Goal: Task Accomplishment & Management: Manage account settings

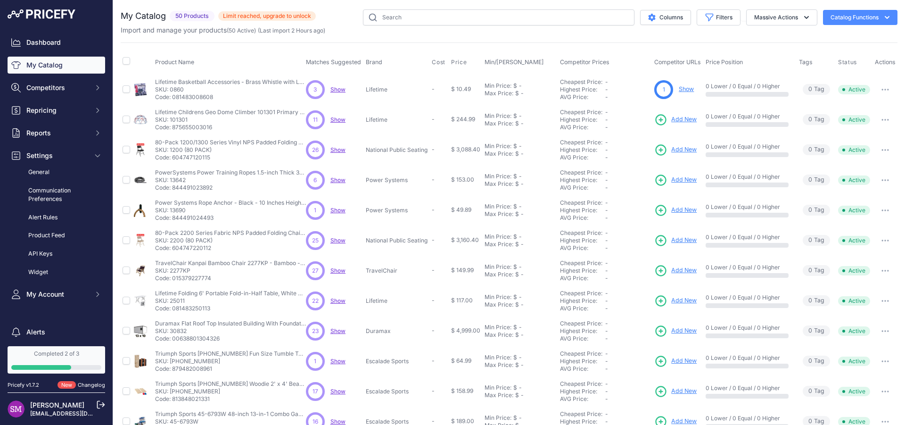
drag, startPoint x: 190, startPoint y: 118, endPoint x: 169, endPoint y: 120, distance: 21.3
click at [169, 120] on p "SKU: 101301" at bounding box center [230, 120] width 151 height 8
copy p "101301"
click at [336, 119] on span "Show" at bounding box center [337, 119] width 15 height 7
click at [74, 86] on span "Competitors" at bounding box center [57, 87] width 62 height 9
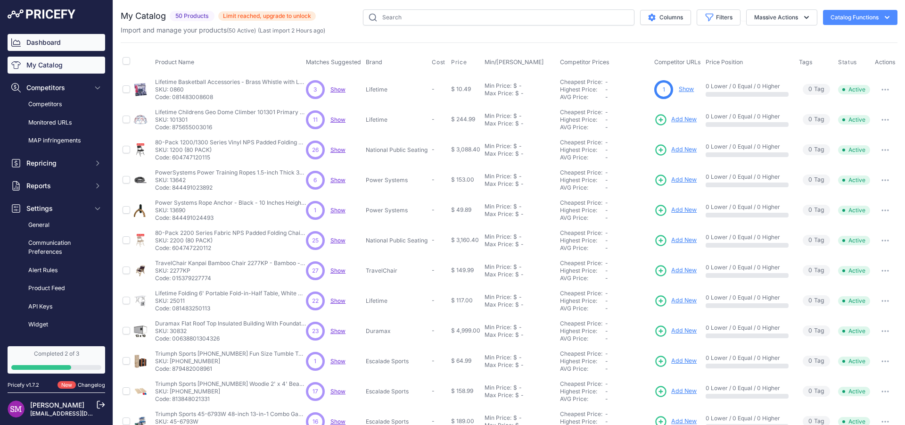
click at [47, 37] on link "Dashboard" at bounding box center [57, 42] width 98 height 17
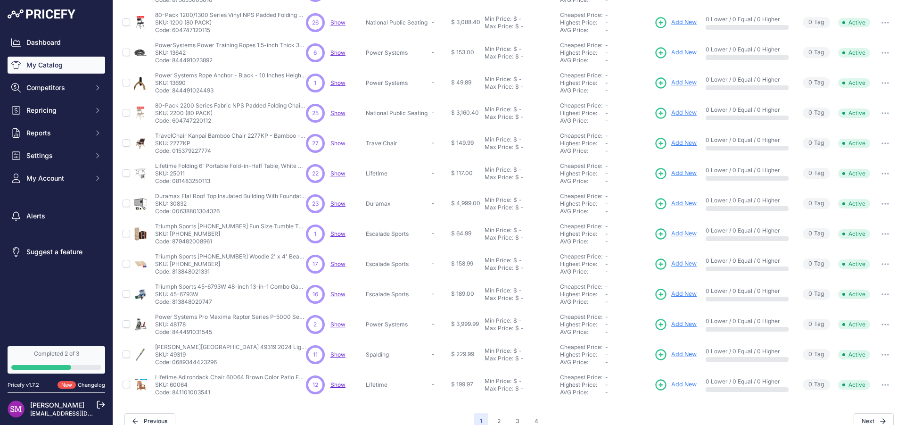
scroll to position [141, 0]
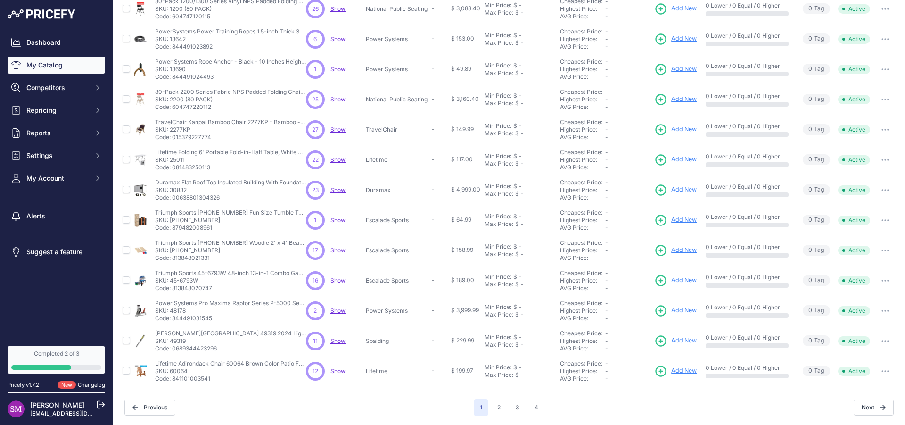
click at [338, 371] on span "Show" at bounding box center [337, 370] width 15 height 7
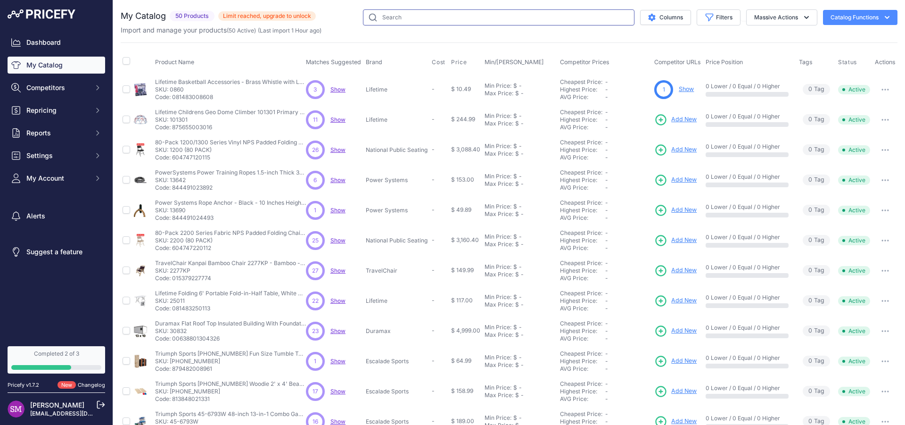
click at [385, 16] on input "text" at bounding box center [498, 17] width 271 height 16
paste input "881365"
type input "881365"
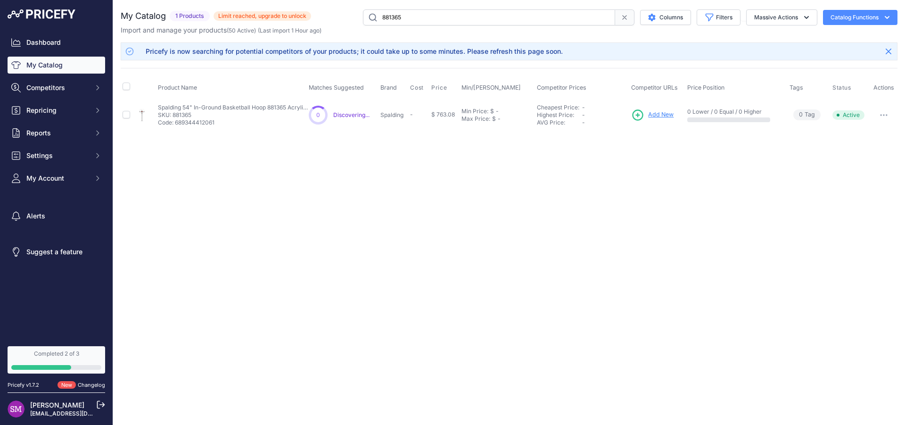
click at [887, 116] on button "button" at bounding box center [883, 114] width 19 height 13
click at [505, 190] on div "Close You are not connected to the internet. ​" at bounding box center [509, 212] width 792 height 425
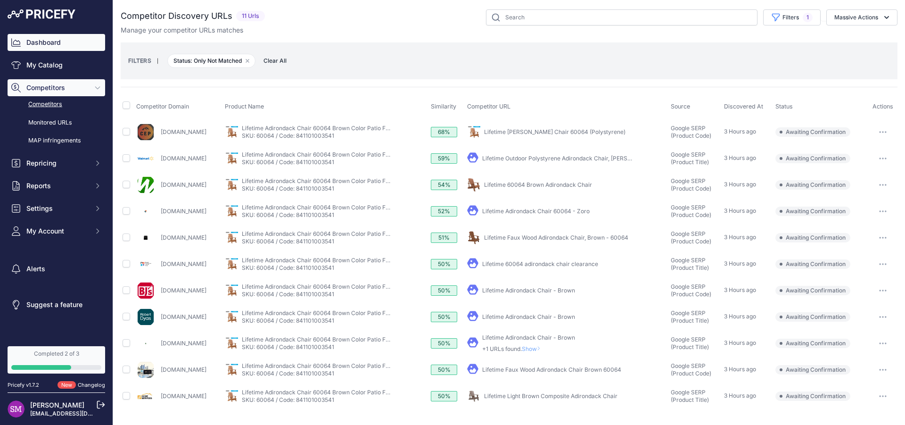
click at [41, 40] on link "Dashboard" at bounding box center [57, 42] width 98 height 17
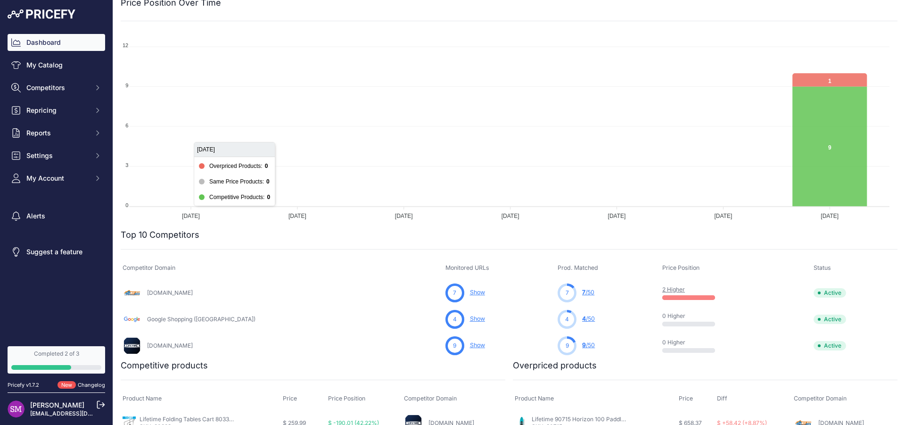
scroll to position [85, 0]
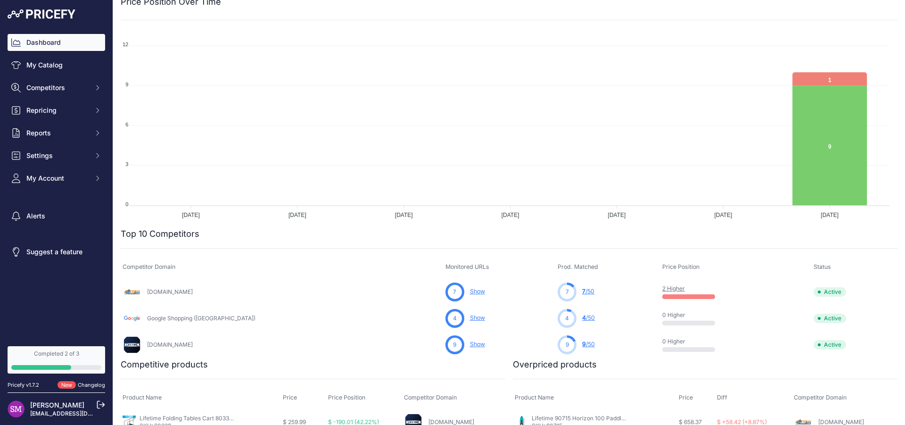
click at [662, 288] on link "2 Higher" at bounding box center [673, 288] width 23 height 7
click at [582, 318] on link "4 /50" at bounding box center [588, 317] width 13 height 7
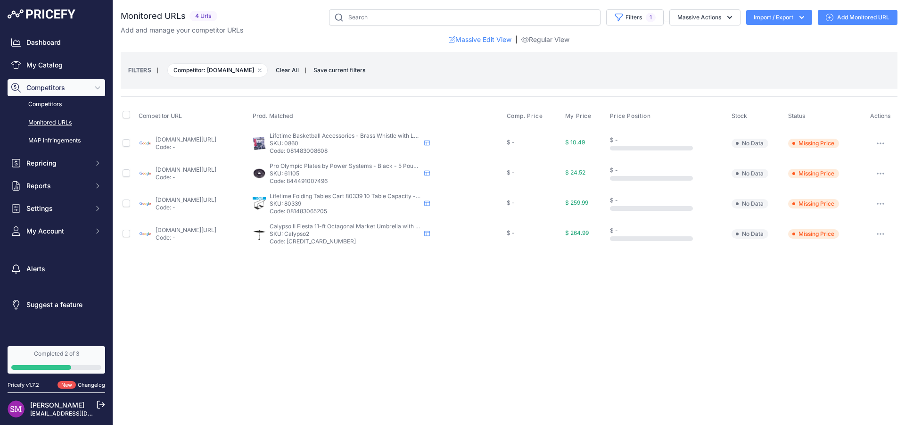
click at [139, 141] on img at bounding box center [145, 143] width 13 height 13
click at [166, 139] on link "google.com/shopping/product/1685679103357566348?gl=us&prds=scoring%3ap&prirule_…" at bounding box center [186, 139] width 61 height 7
click at [739, 202] on icon at bounding box center [737, 204] width 4 height 4
click at [874, 203] on button "button" at bounding box center [880, 203] width 19 height 13
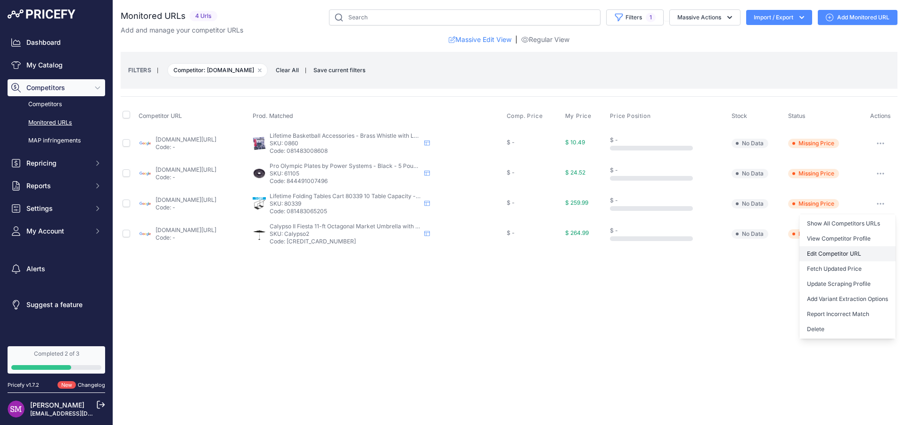
click at [828, 253] on link "Edit Competitor URL" at bounding box center [847, 253] width 96 height 15
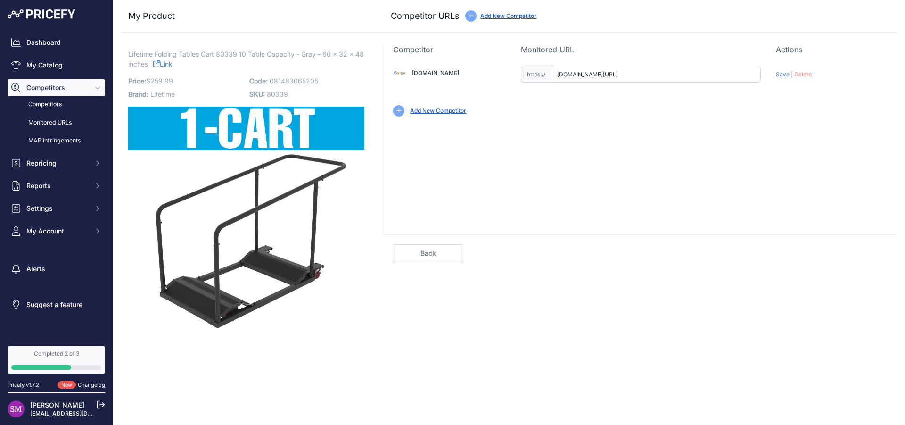
click at [592, 76] on input "[DOMAIN_NAME][URL]" at bounding box center [656, 74] width 210 height 16
click at [440, 72] on link "[DOMAIN_NAME]" at bounding box center [435, 72] width 47 height 7
click at [49, 44] on link "Dashboard" at bounding box center [57, 42] width 98 height 17
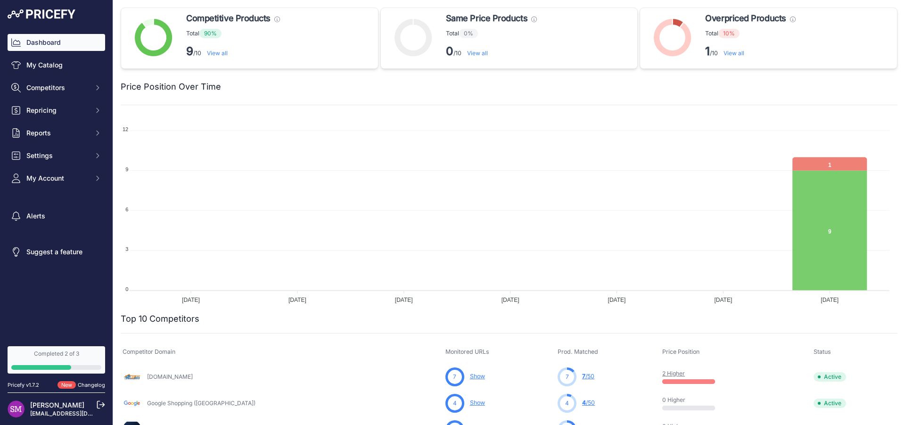
click at [65, 352] on div "Completed 2 of 3" at bounding box center [56, 354] width 90 height 8
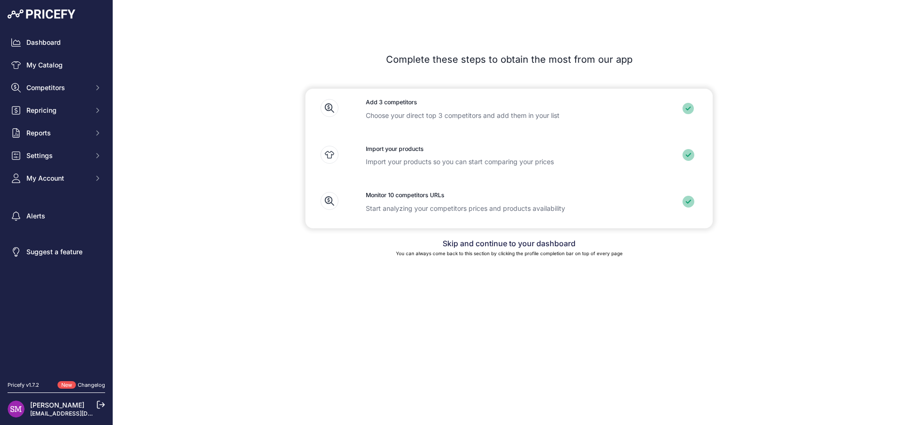
click at [383, 196] on h3 "Monitor 10 competitors URLs" at bounding box center [509, 195] width 287 height 9
click at [647, 286] on div "Close Getting Started Complete these steps to obtain the most from our app Add …" at bounding box center [509, 212] width 792 height 425
click at [496, 330] on div "Close Getting Started Complete these steps to obtain the most from our app Add …" at bounding box center [509, 212] width 792 height 425
click at [260, 101] on section "Add 3 competitors Choose your direct top 3 competitors and add them in your lis…" at bounding box center [508, 158] width 603 height 139
click at [62, 35] on link "Dashboard" at bounding box center [57, 42] width 98 height 17
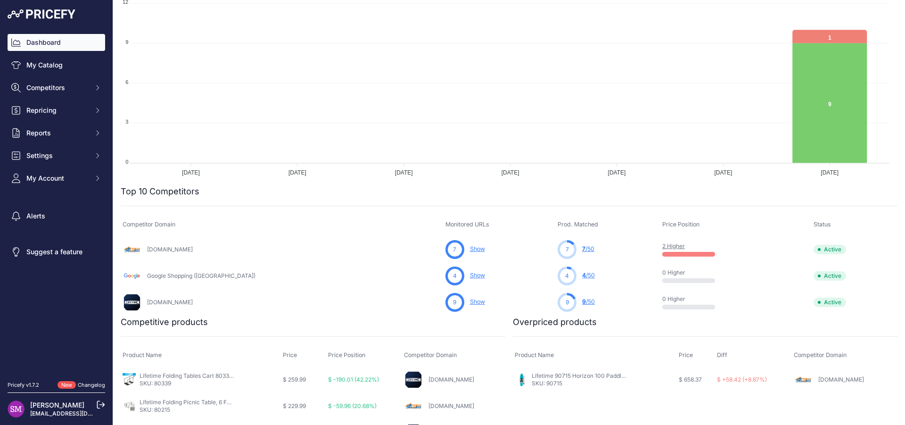
scroll to position [333, 0]
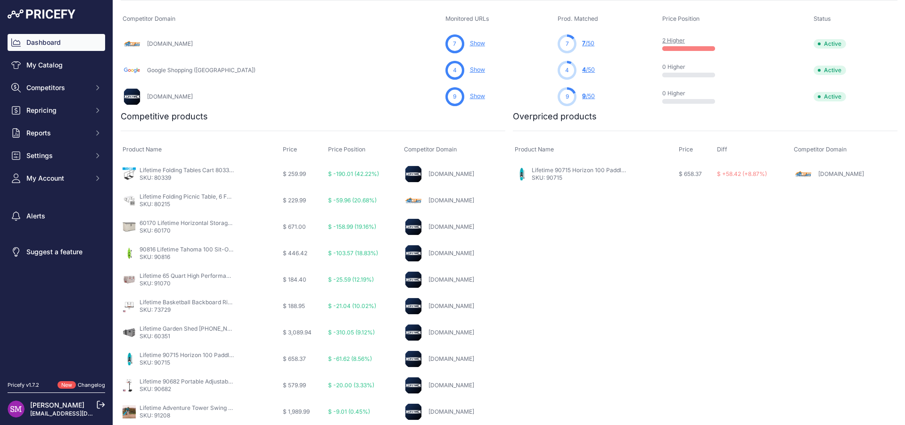
click at [14, 405] on img at bounding box center [16, 408] width 17 height 17
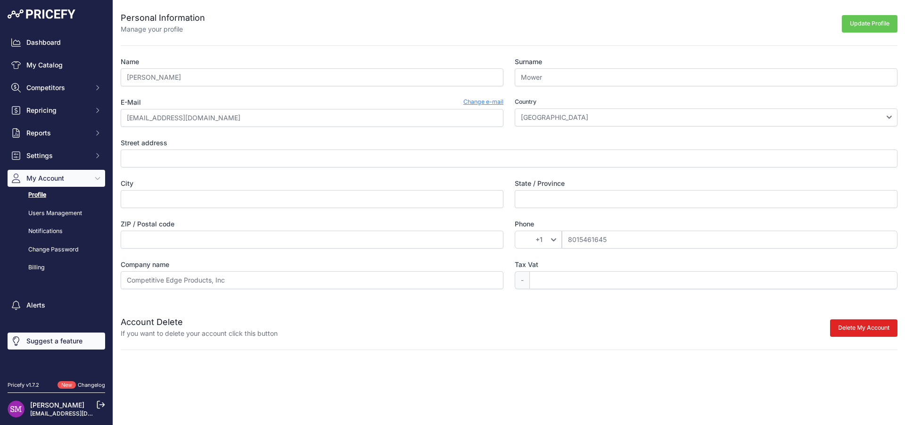
click at [39, 338] on link "Suggest a feature" at bounding box center [57, 340] width 98 height 17
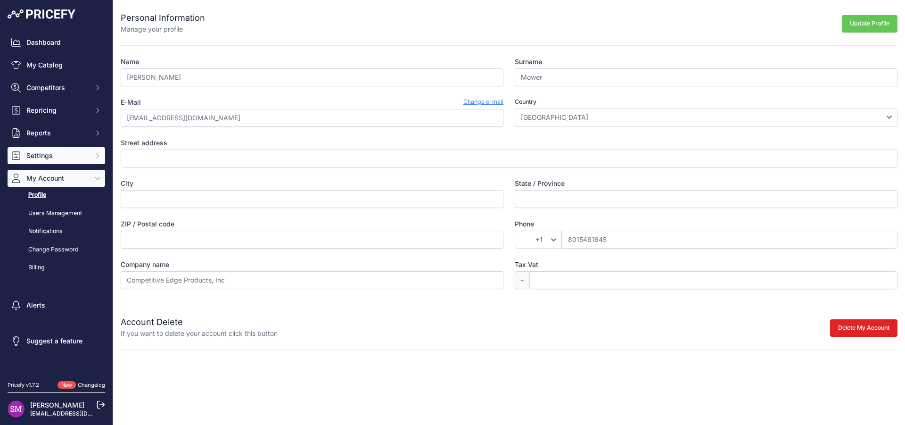
click at [38, 147] on button "Settings" at bounding box center [57, 155] width 98 height 17
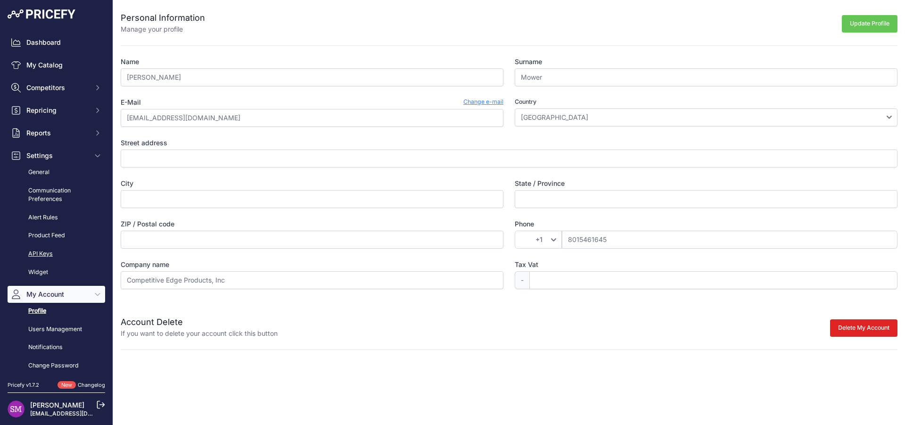
click at [32, 254] on link "API Keys" at bounding box center [57, 254] width 98 height 16
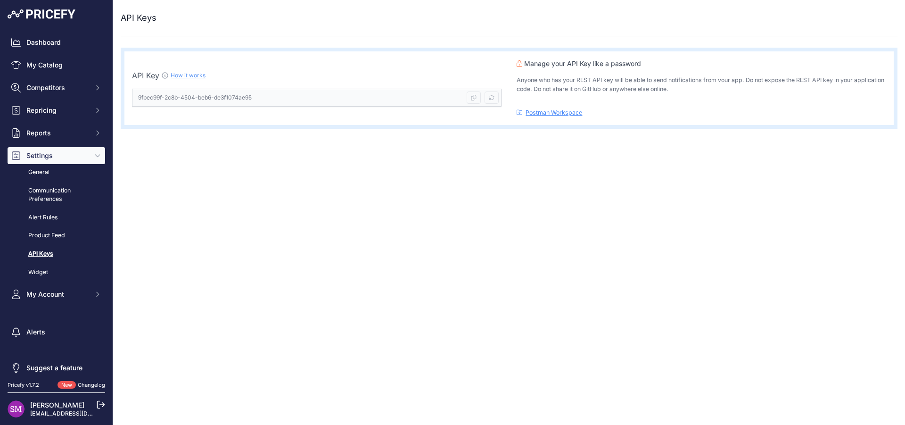
click at [180, 75] on link "How it works" at bounding box center [188, 75] width 35 height 7
click at [55, 49] on link "Dashboard" at bounding box center [57, 42] width 98 height 17
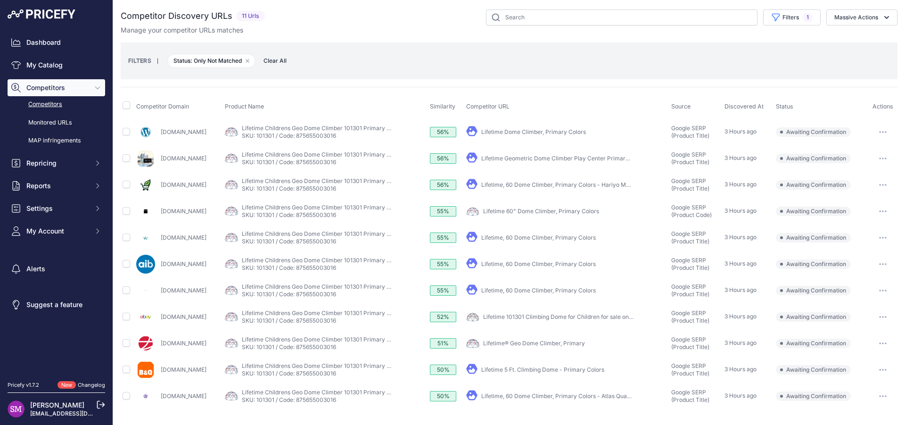
click at [523, 130] on link "Lifetime Dome Climber, Primary Colors" at bounding box center [533, 131] width 105 height 7
click at [64, 103] on link "Competitors" at bounding box center [57, 104] width 98 height 16
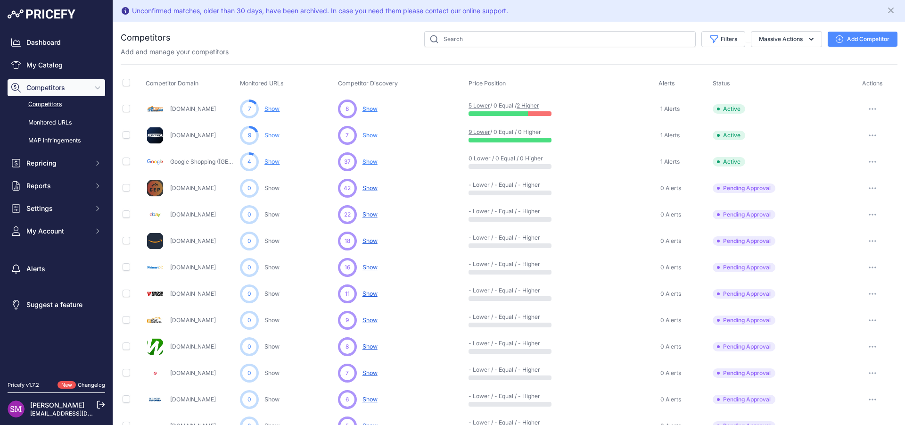
click at [186, 134] on link "[DOMAIN_NAME]" at bounding box center [193, 134] width 46 height 7
click at [366, 136] on span "Show" at bounding box center [369, 134] width 15 height 7
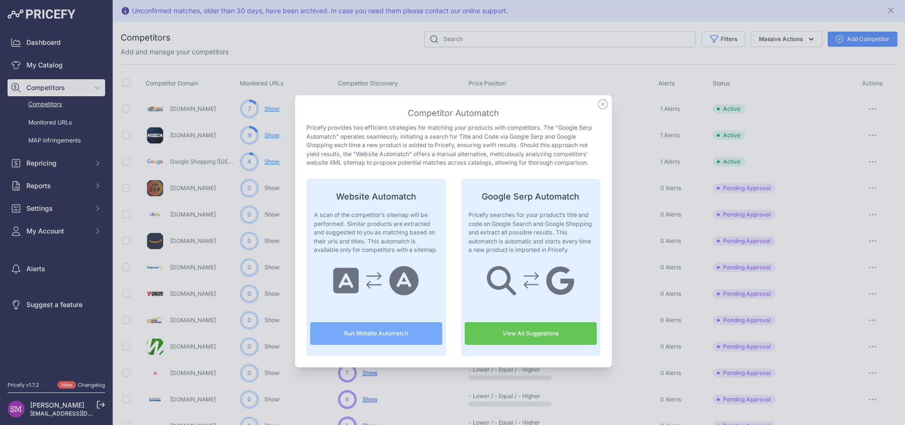
click at [526, 335] on link "View All Suggestions" at bounding box center [531, 333] width 132 height 23
click at [602, 107] on icon at bounding box center [602, 103] width 9 height 9
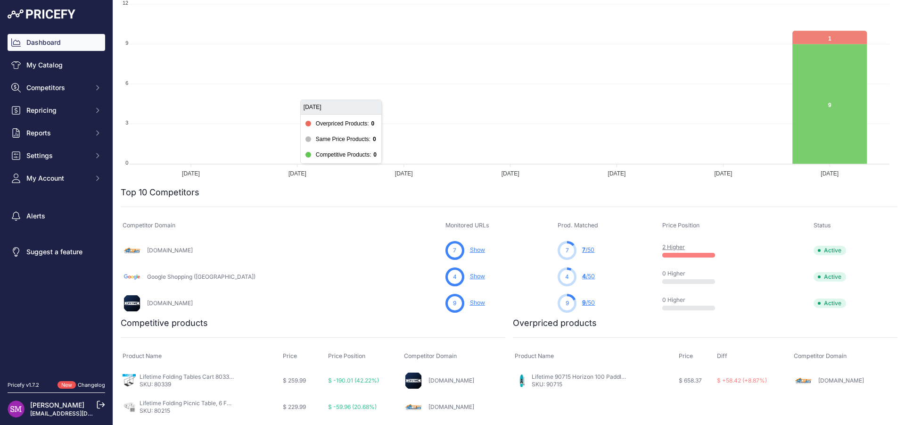
scroll to position [127, 0]
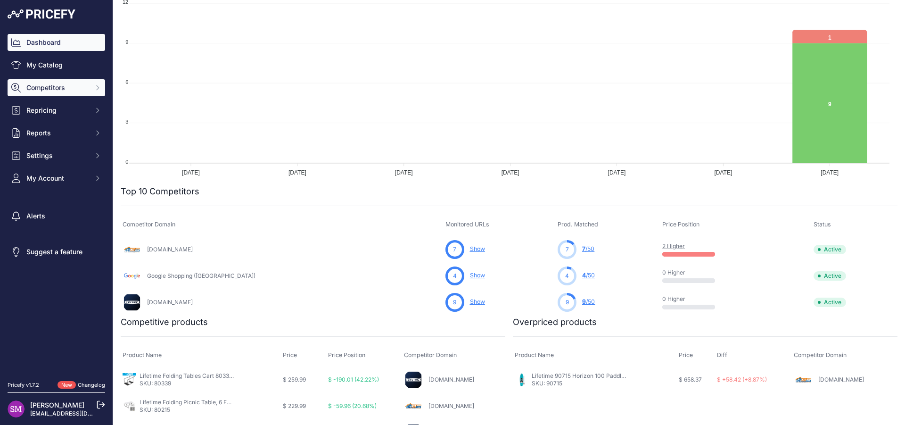
click at [49, 90] on span "Competitors" at bounding box center [57, 87] width 62 height 9
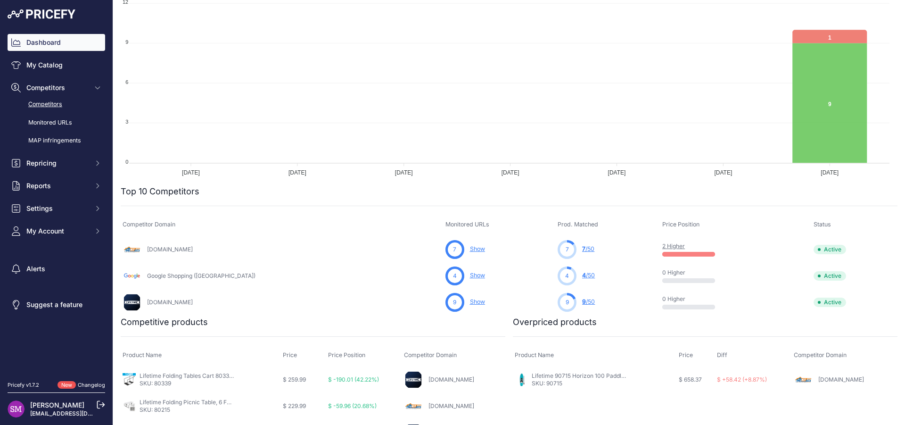
click at [51, 103] on link "Competitors" at bounding box center [57, 104] width 98 height 16
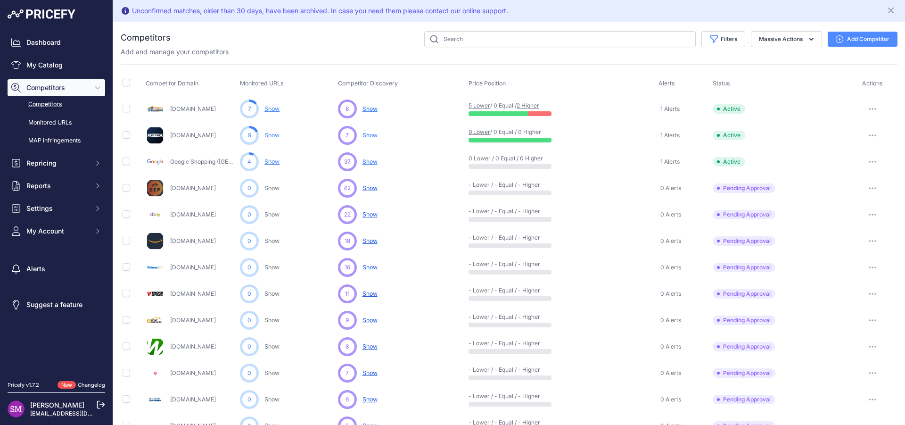
click at [863, 268] on button "button" at bounding box center [872, 267] width 19 height 13
click at [834, 303] on button "Approve Competitor" at bounding box center [856, 302] width 77 height 15
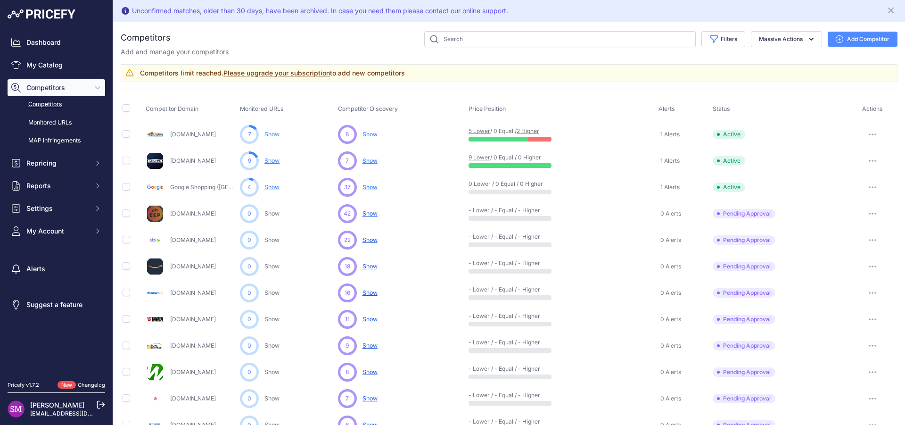
click at [317, 72] on link "Please upgrade your subscription" at bounding box center [276, 73] width 106 height 8
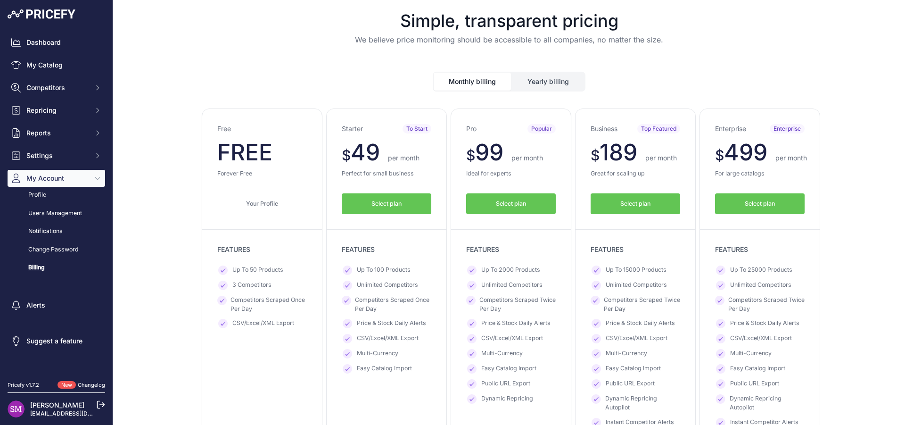
click at [497, 202] on span "Select plan" at bounding box center [511, 203] width 30 height 9
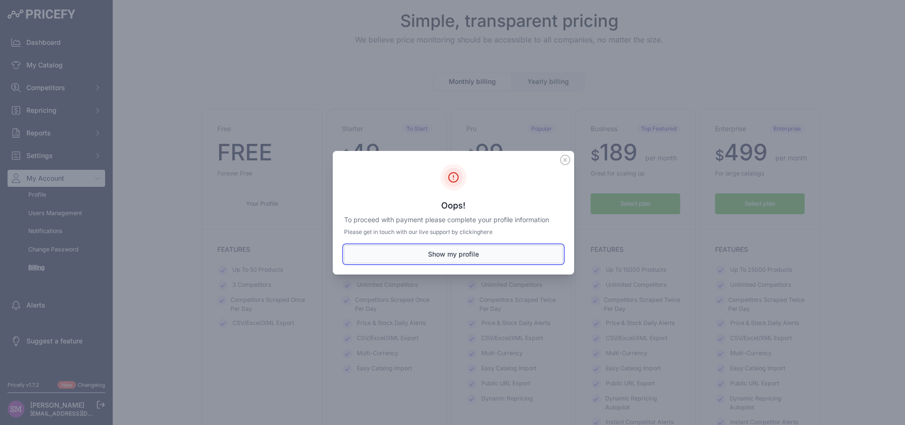
click at [452, 252] on button "Show my profile" at bounding box center [453, 254] width 219 height 18
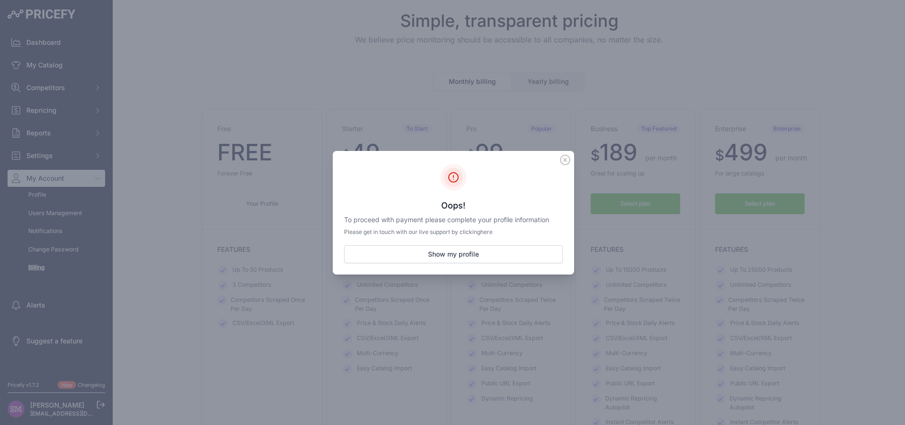
click at [565, 160] on icon at bounding box center [564, 159] width 9 height 9
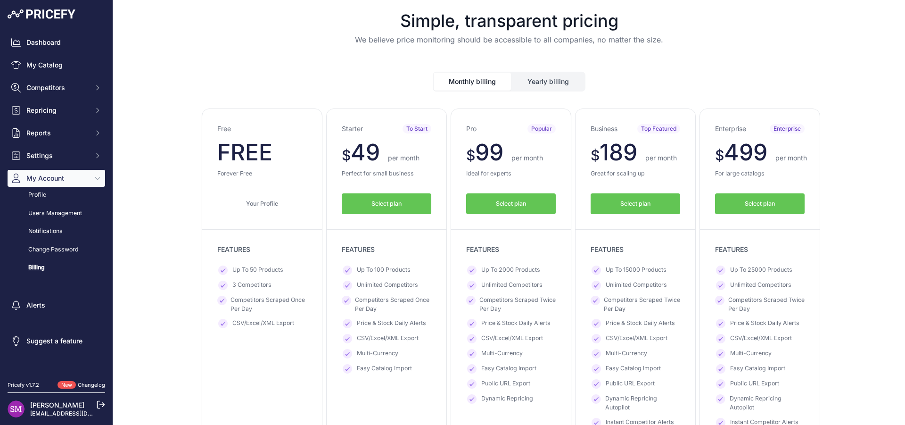
click at [501, 208] on button "Select plan" at bounding box center [511, 203] width 90 height 21
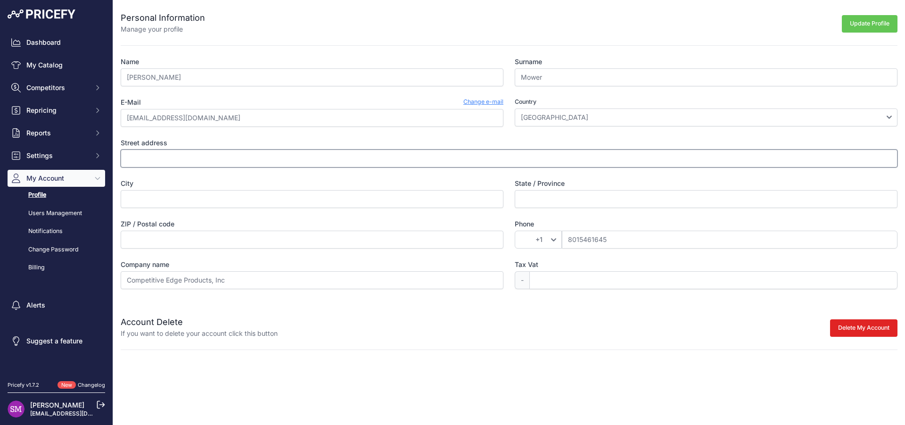
click at [197, 165] on input "Street address" at bounding box center [509, 158] width 777 height 18
type input "[PERSON_NAME]"
type input "[STREET_ADDRESS]"
type input "[PERSON_NAME]"
type input "[US_STATE]"
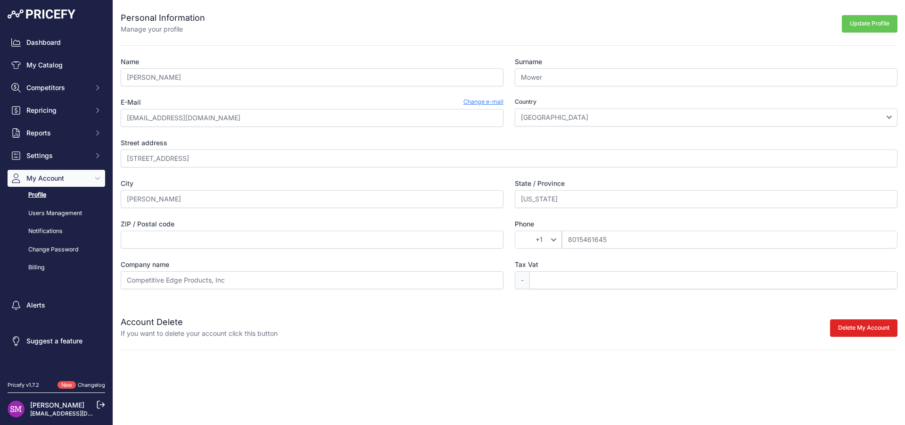
type input "84040"
type input "8014441645"
drag, startPoint x: 185, startPoint y: 78, endPoint x: 148, endPoint y: 80, distance: 36.3
click at [148, 80] on input "Shawn B Mower" at bounding box center [312, 77] width 383 height 18
type input "Shawn"
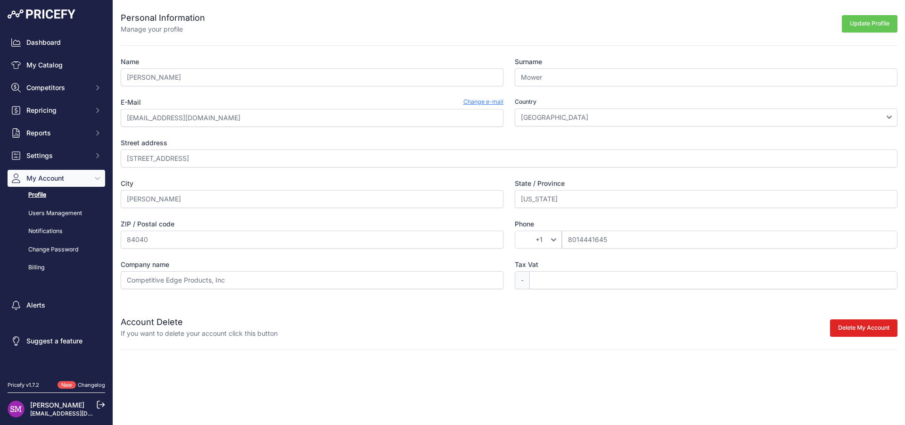
click at [484, 309] on div "Account Delete If you want to delete your account click this button Delete My A…" at bounding box center [509, 321] width 777 height 34
click at [868, 19] on button "Update Profile" at bounding box center [870, 23] width 56 height 17
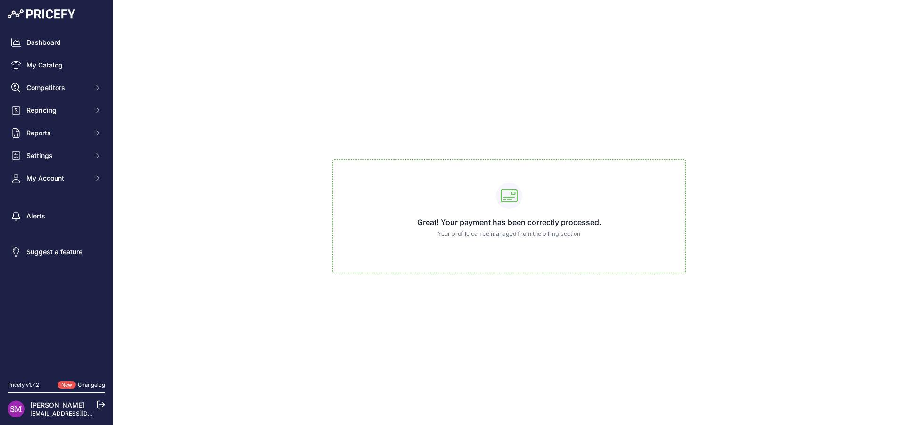
click at [449, 228] on div "Great! Your payment has been correctly processed. Your profile can be managed f…" at bounding box center [508, 216] width 353 height 114
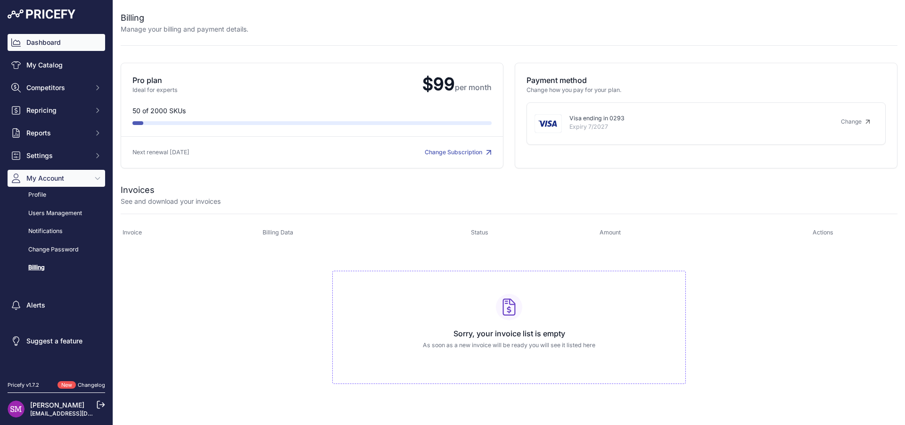
click at [50, 41] on link "Dashboard" at bounding box center [57, 42] width 98 height 17
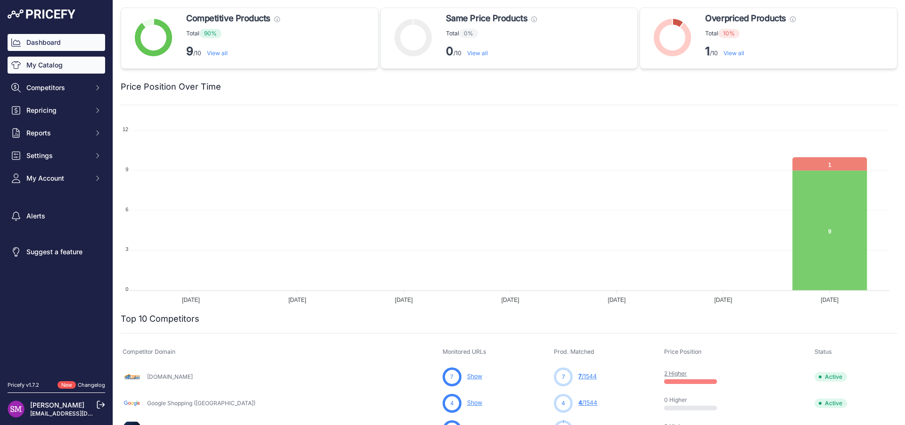
click at [47, 69] on link "My Catalog" at bounding box center [57, 65] width 98 height 17
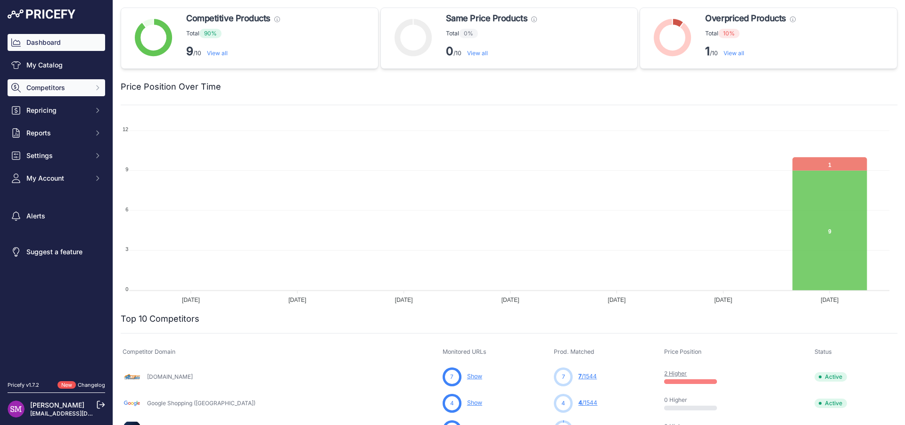
click at [45, 88] on span "Competitors" at bounding box center [57, 87] width 62 height 9
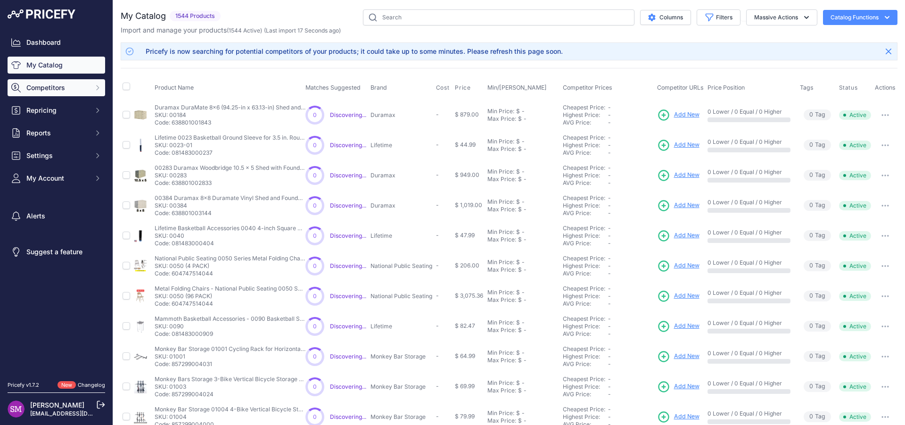
click at [52, 87] on span "Competitors" at bounding box center [57, 87] width 62 height 9
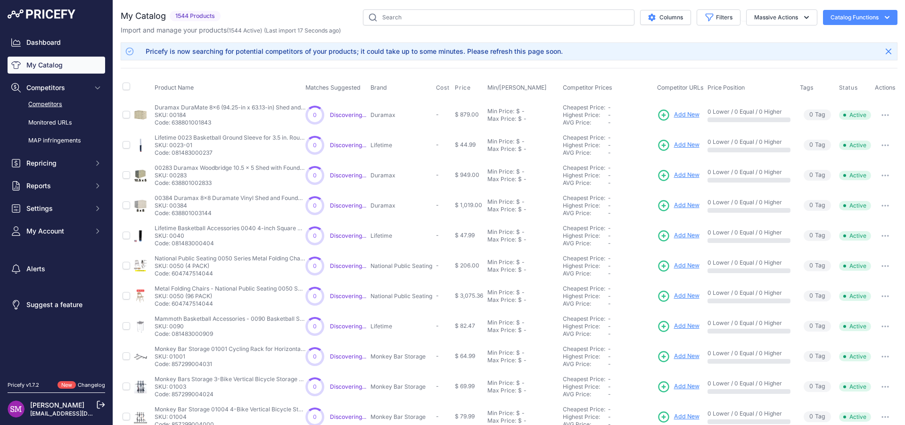
click at [54, 106] on link "Competitors" at bounding box center [57, 104] width 98 height 16
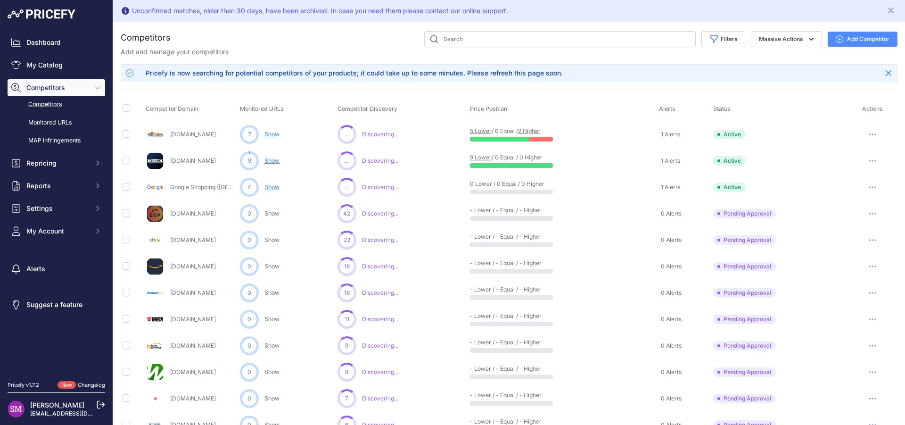
click at [863, 267] on button "button" at bounding box center [872, 266] width 19 height 13
click at [837, 299] on button "Approve Competitor" at bounding box center [856, 301] width 77 height 15
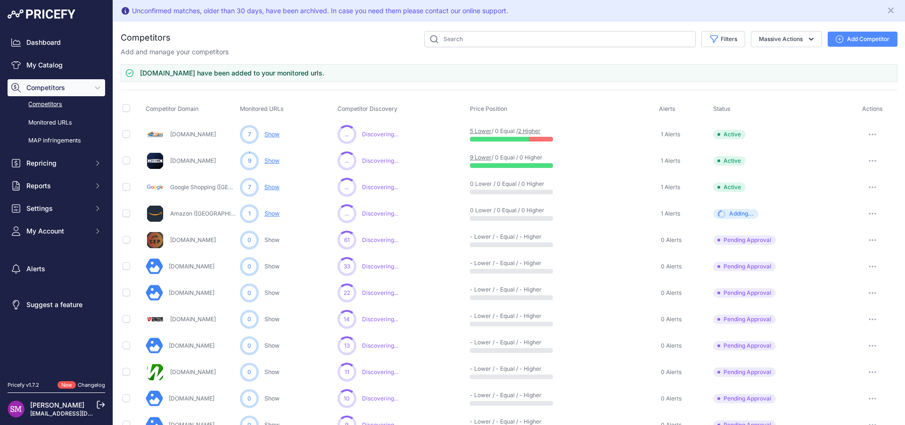
click at [867, 294] on button "button" at bounding box center [872, 292] width 19 height 13
click at [836, 327] on button "Approve Competitor" at bounding box center [856, 327] width 77 height 15
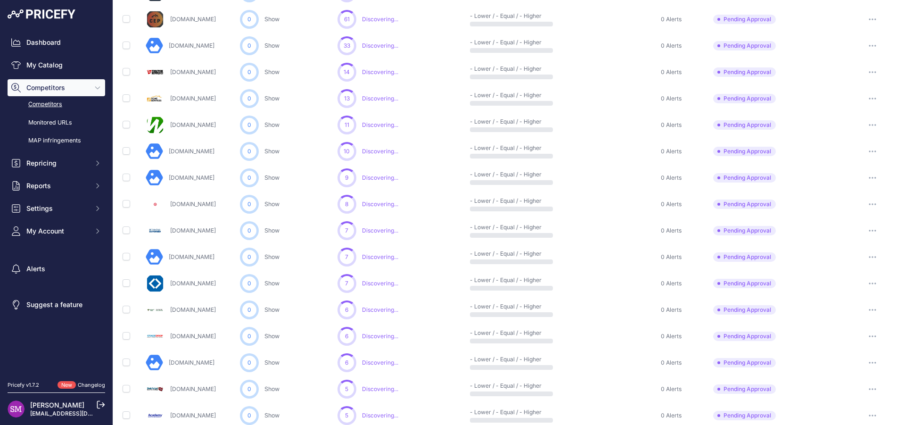
scroll to position [229, 0]
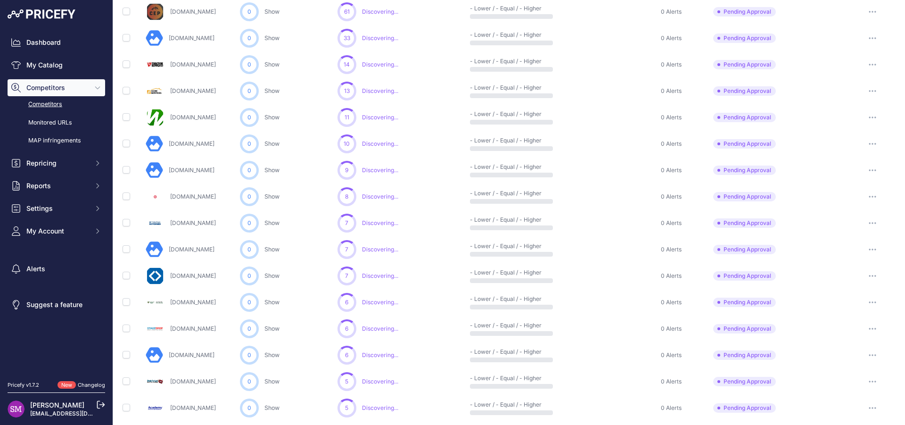
click at [863, 304] on button "button" at bounding box center [872, 301] width 19 height 13
click at [840, 336] on button "Approve Competitor" at bounding box center [856, 336] width 77 height 15
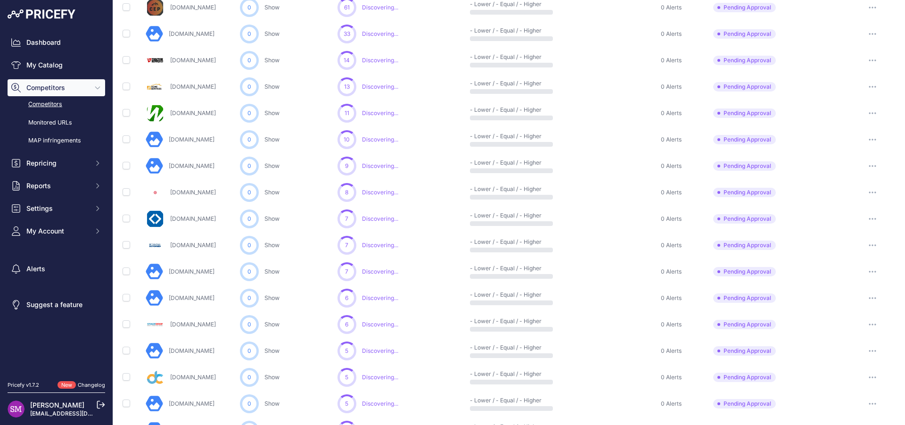
scroll to position [369, 0]
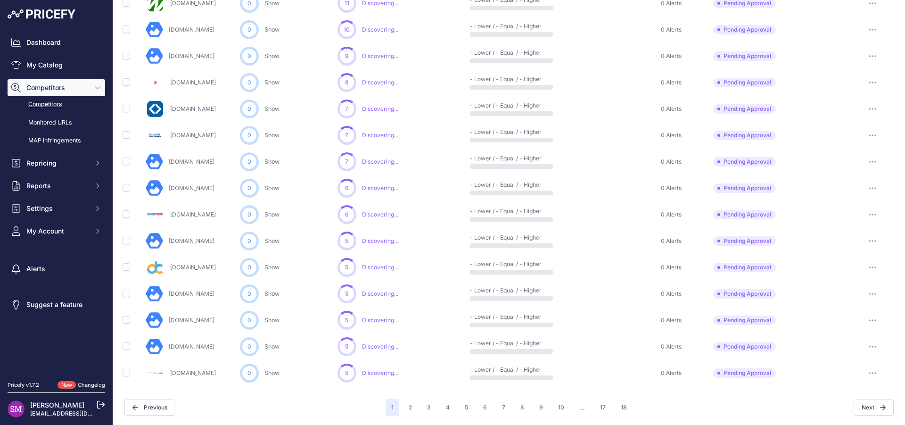
click at [864, 371] on button "button" at bounding box center [872, 372] width 19 height 13
click at [842, 408] on button "Approve Competitor" at bounding box center [856, 407] width 77 height 15
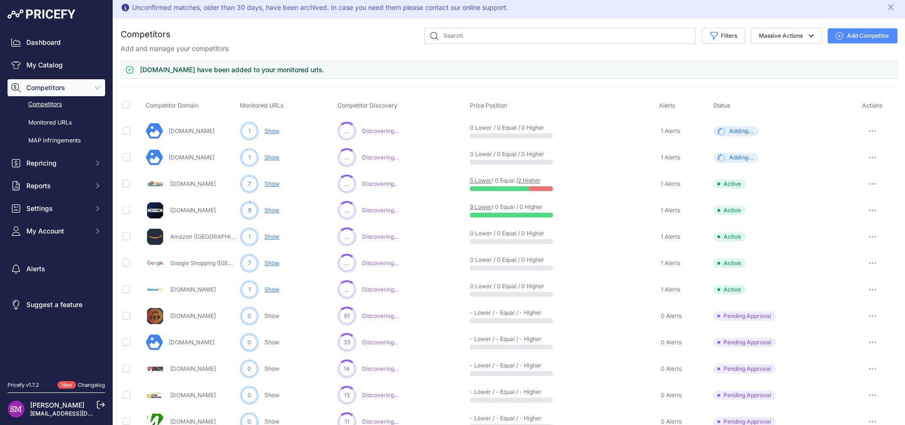
scroll to position [0, 0]
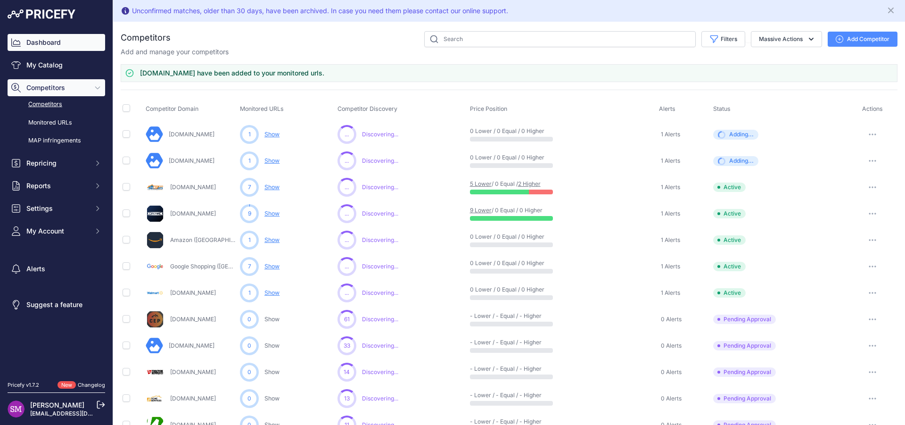
click at [58, 41] on link "Dashboard" at bounding box center [57, 42] width 98 height 17
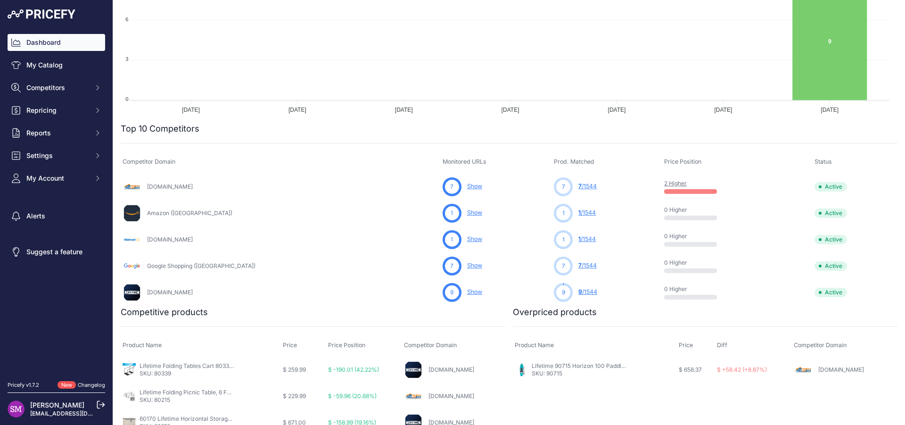
scroll to position [212, 0]
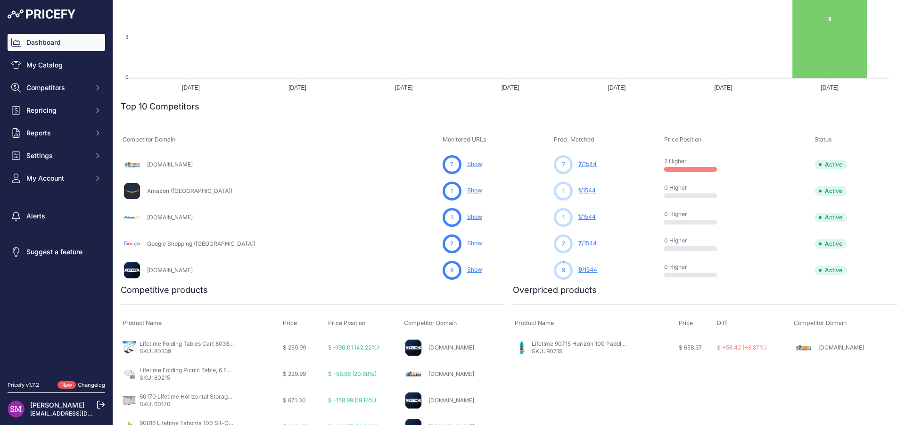
click at [467, 188] on link "Show" at bounding box center [474, 190] width 15 height 7
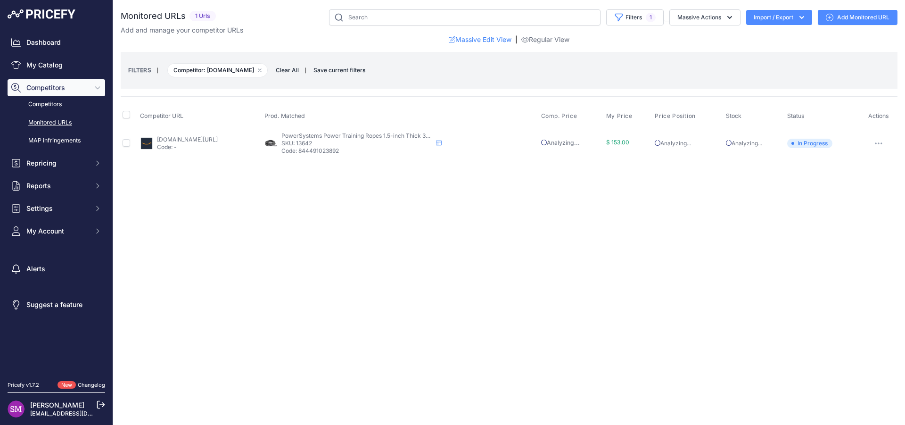
click at [147, 141] on img at bounding box center [146, 143] width 13 height 13
click at [43, 40] on link "Dashboard" at bounding box center [57, 42] width 98 height 17
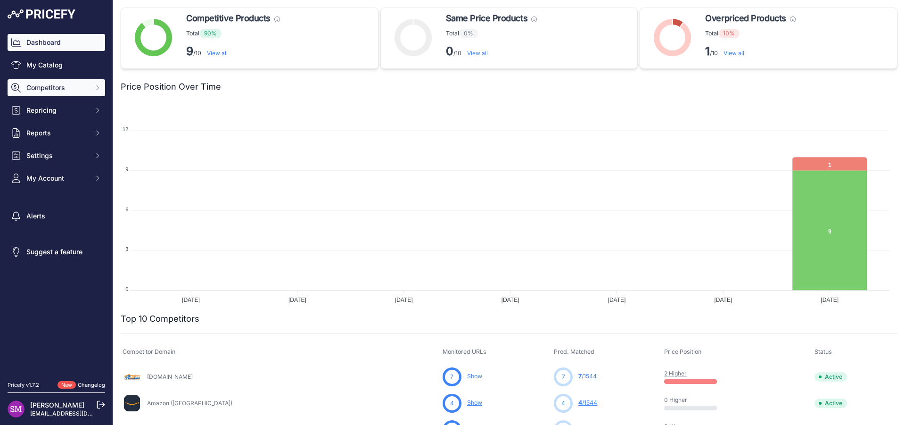
click at [56, 82] on button "Competitors" at bounding box center [57, 87] width 98 height 17
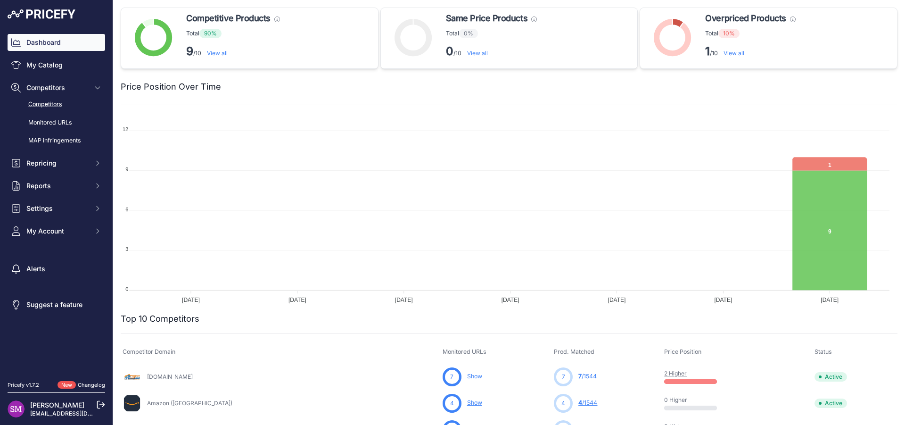
click at [52, 106] on link "Competitors" at bounding box center [57, 104] width 98 height 16
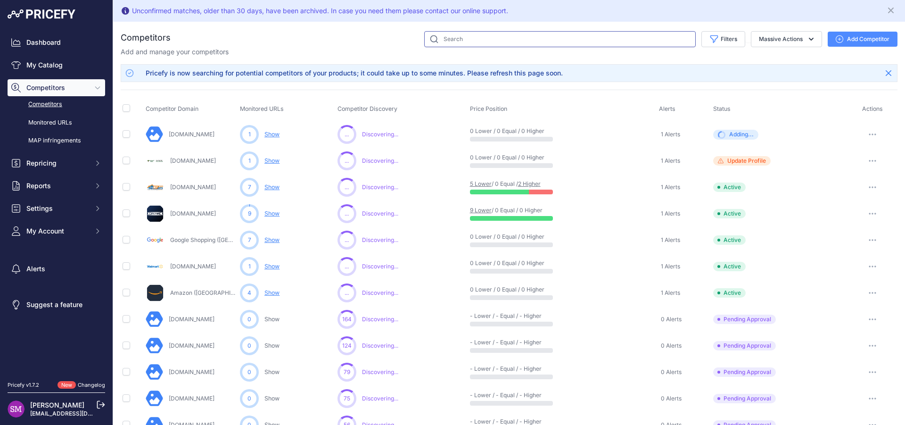
click at [456, 41] on input "text" at bounding box center [559, 39] width 271 height 16
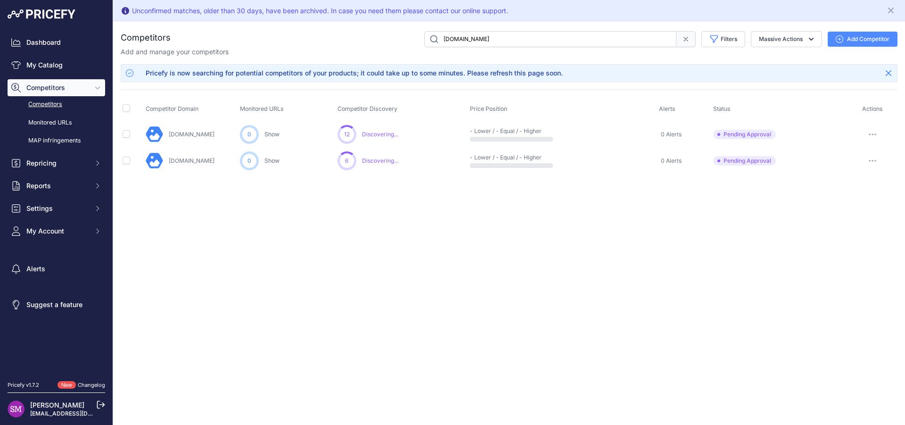
click at [874, 136] on button "button" at bounding box center [872, 134] width 19 height 13
click at [848, 168] on button "Approve Competitor" at bounding box center [856, 169] width 77 height 15
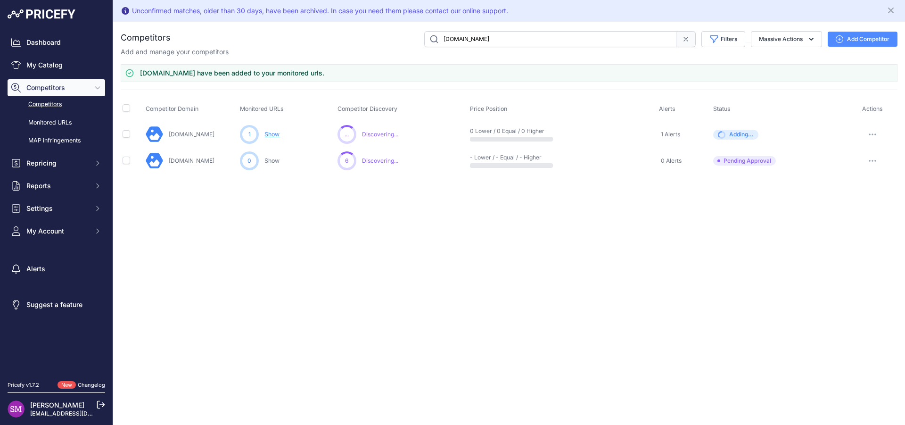
drag, startPoint x: 484, startPoint y: 39, endPoint x: 377, endPoint y: 30, distance: 108.3
click at [424, 31] on input "[DOMAIN_NAME]" at bounding box center [550, 39] width 252 height 16
type input "kodiak"
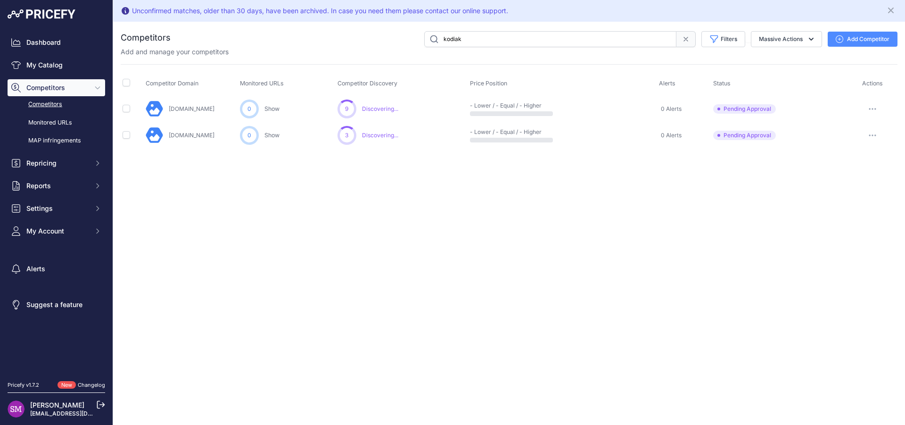
click at [872, 109] on icon "button" at bounding box center [872, 108] width 1 height 1
click at [845, 142] on button "Approve Competitor" at bounding box center [856, 143] width 77 height 15
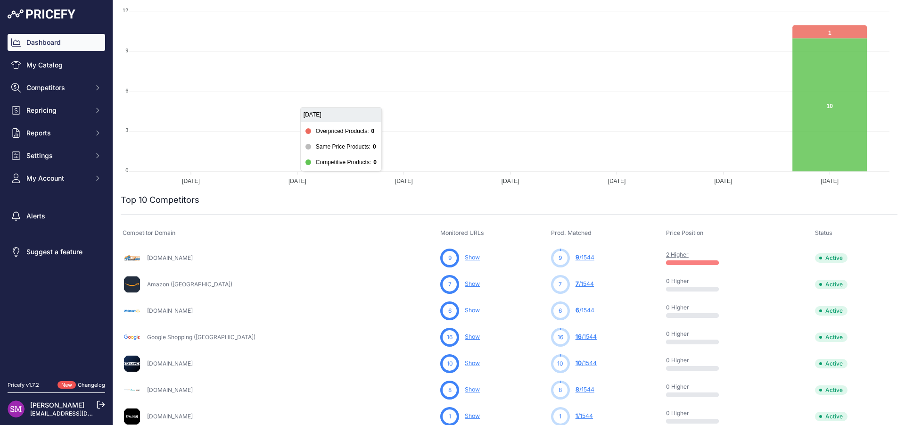
scroll to position [127, 0]
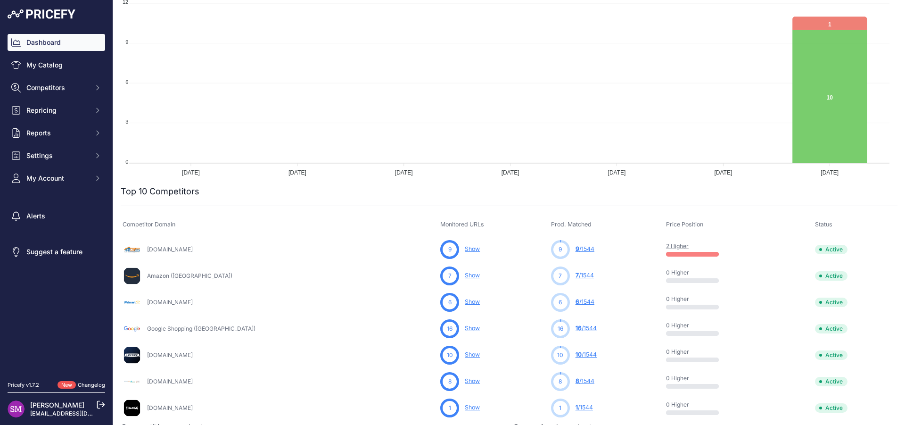
click at [575, 275] on link "7 /1544" at bounding box center [584, 274] width 18 height 7
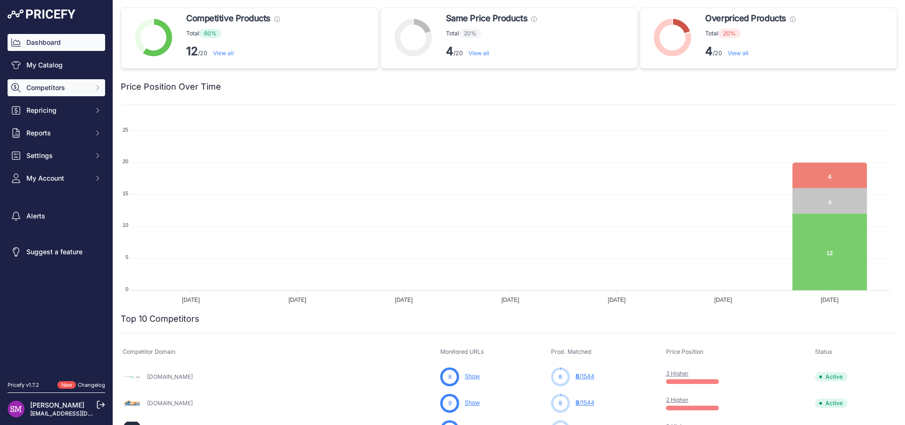
click at [33, 87] on span "Competitors" at bounding box center [57, 87] width 62 height 9
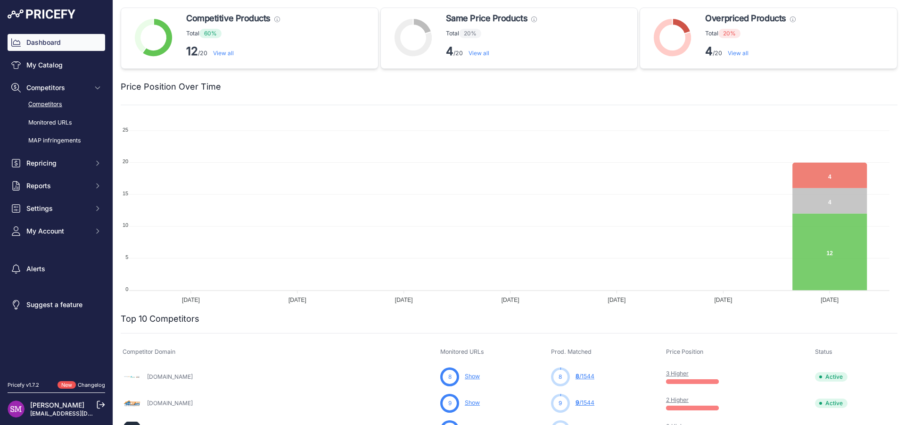
click at [58, 103] on link "Competitors" at bounding box center [57, 104] width 98 height 16
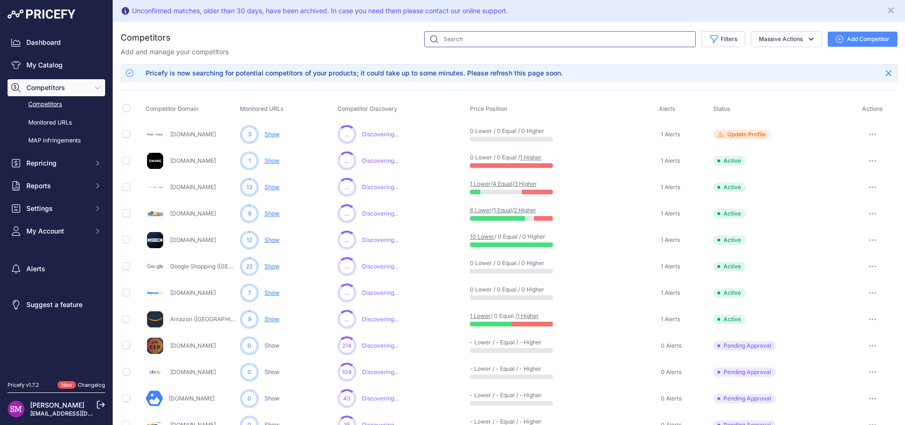
click at [463, 37] on input "text" at bounding box center [559, 39] width 271 height 16
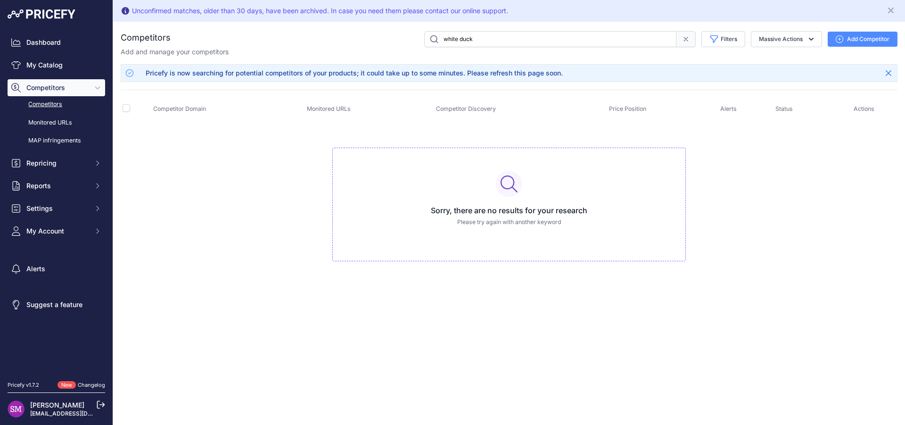
click at [458, 38] on input "white duck" at bounding box center [550, 39] width 252 height 16
type input "whiteduck"
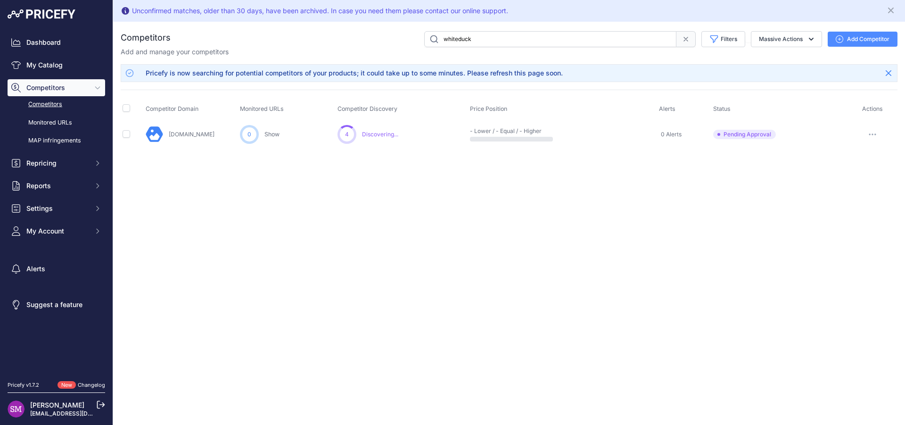
click at [874, 134] on icon "button" at bounding box center [872, 134] width 8 height 2
click at [848, 169] on button "Approve Competitor" at bounding box center [856, 169] width 77 height 15
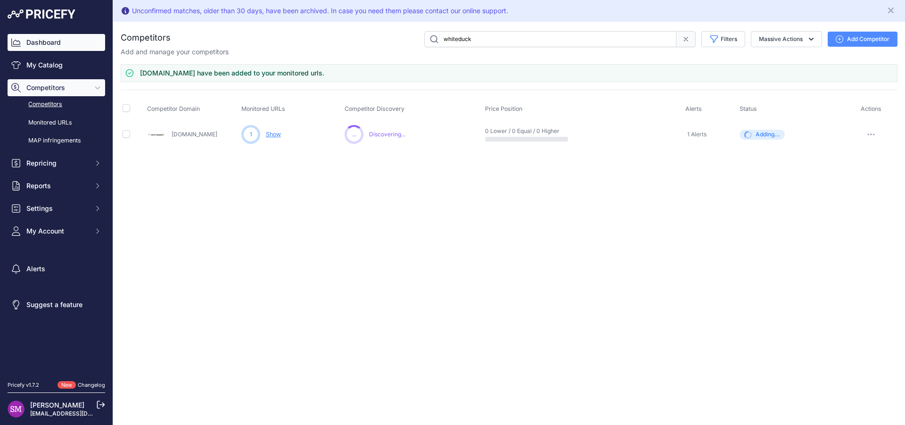
click at [35, 41] on link "Dashboard" at bounding box center [57, 42] width 98 height 17
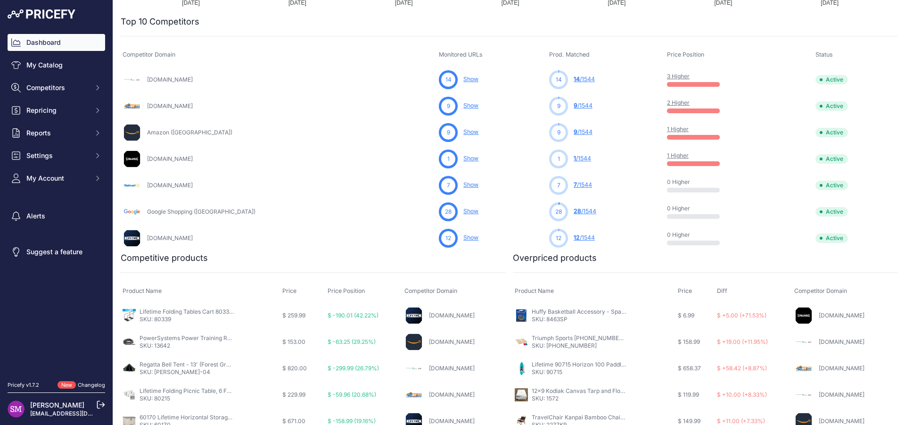
scroll to position [438, 0]
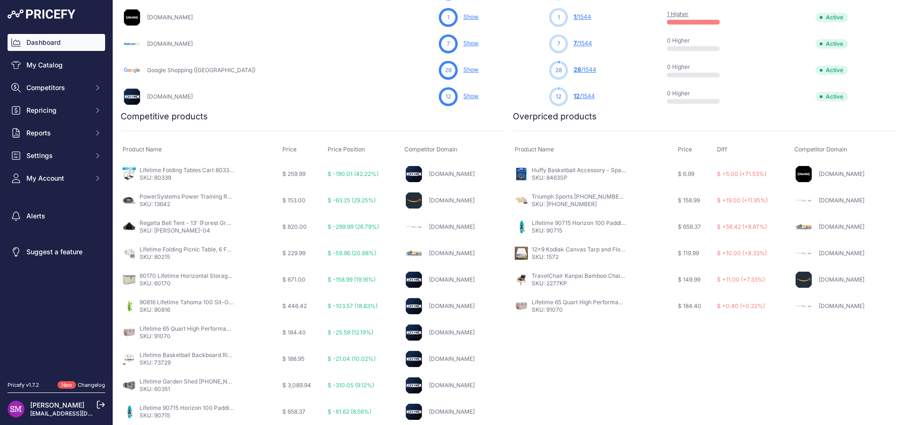
click at [561, 301] on link "Lifetime 65 Quart High Performance Indoor Outdoor Khaki Cooler - Khaki - 65 Qua…" at bounding box center [643, 301] width 223 height 7
click at [543, 170] on link "Huffy Basketball Accessory - Spalding 8463SP 10-Pack Pump Needles - Silver - 10…" at bounding box center [651, 169] width 238 height 7
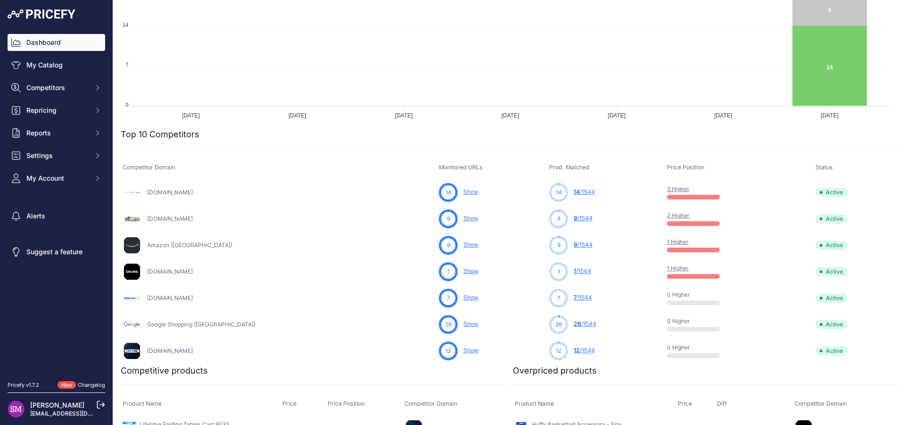
scroll to position [184, 0]
click at [72, 70] on link "My Catalog" at bounding box center [57, 65] width 98 height 17
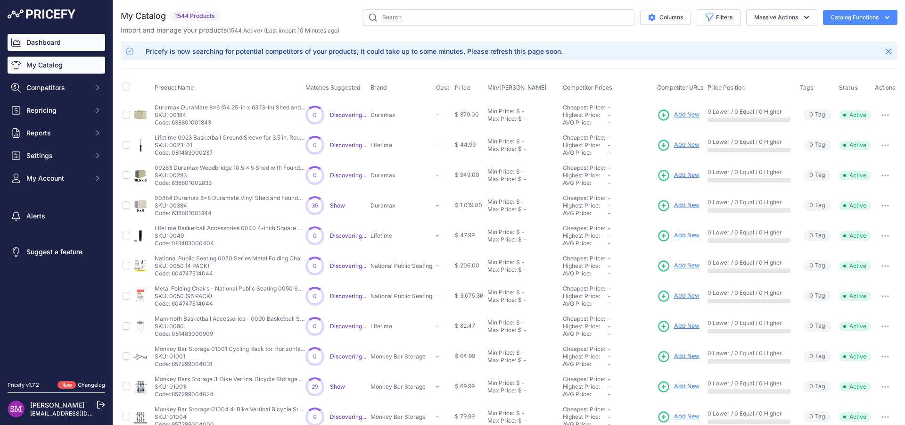
click at [57, 43] on link "Dashboard" at bounding box center [57, 42] width 98 height 17
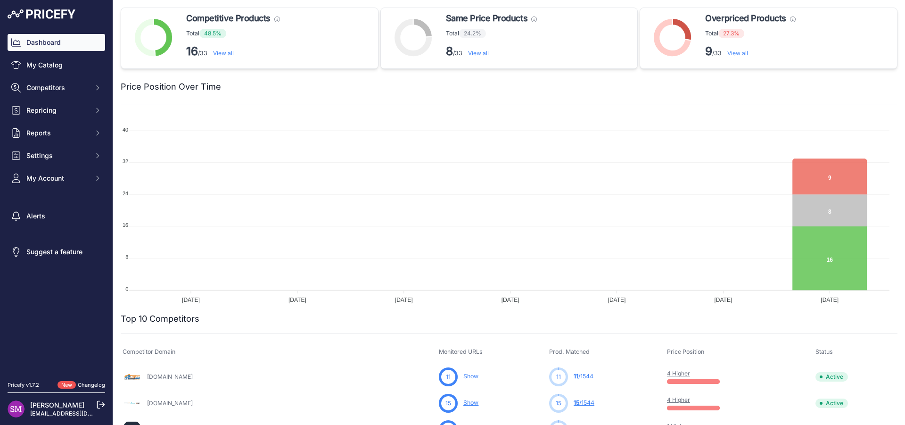
click at [474, 53] on link "View all" at bounding box center [478, 52] width 21 height 7
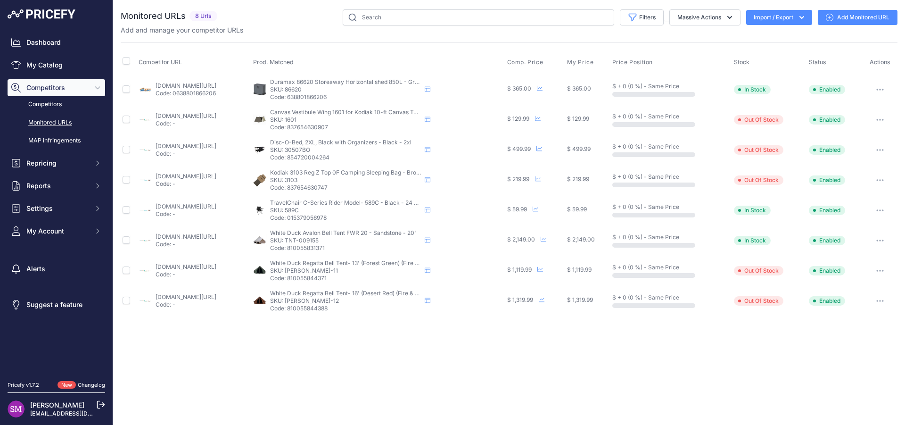
click at [216, 266] on link "canvascampingtents.com/regatta-bell-tent-13-forest-green-fire-water-repellent.h…" at bounding box center [186, 266] width 61 height 7
click at [46, 63] on link "My Catalog" at bounding box center [57, 65] width 98 height 17
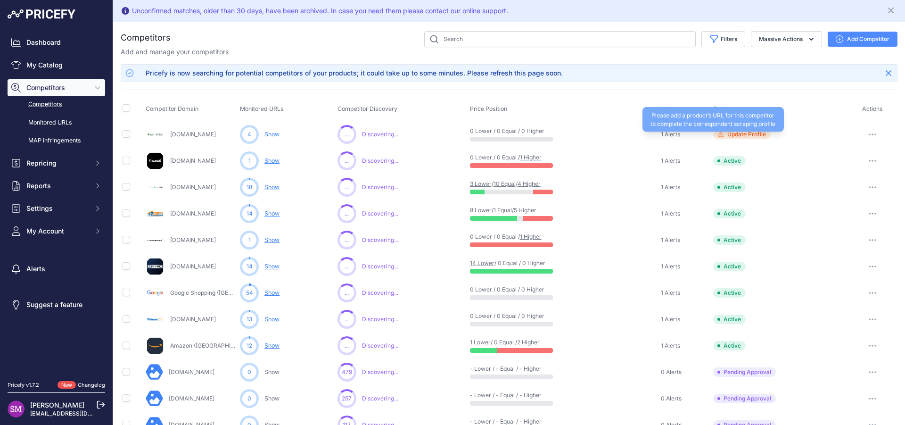
click at [731, 133] on span "Update Profile" at bounding box center [746, 135] width 39 height 8
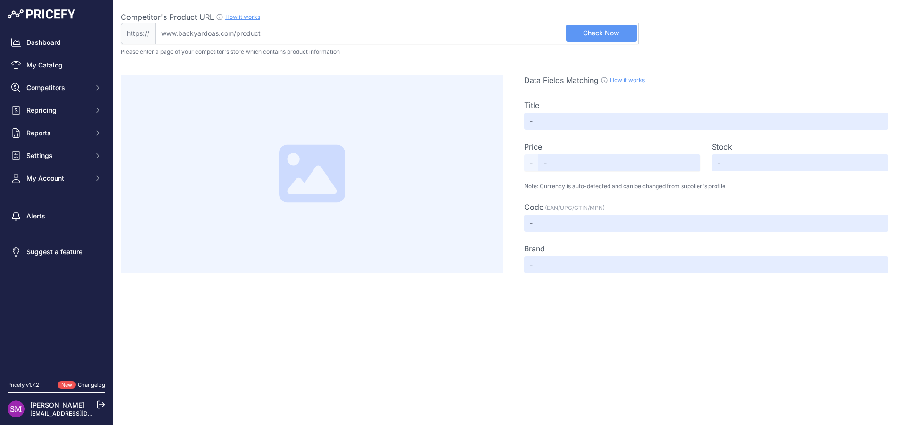
drag, startPoint x: 272, startPoint y: 33, endPoint x: 131, endPoint y: 12, distance: 142.6
click at [155, 23] on input "Competitor's Product URL How it works In order to create your competitor's extr…" at bounding box center [396, 34] width 483 height 22
drag, startPoint x: 263, startPoint y: 36, endPoint x: 133, endPoint y: 22, distance: 131.2
click at [155, 23] on input "Competitor's Product URL How it works In order to create your competitor's extr…" at bounding box center [396, 34] width 483 height 22
click at [276, 34] on input "Competitor's Product URL How it works In order to create your competitor's extr…" at bounding box center [396, 34] width 483 height 22
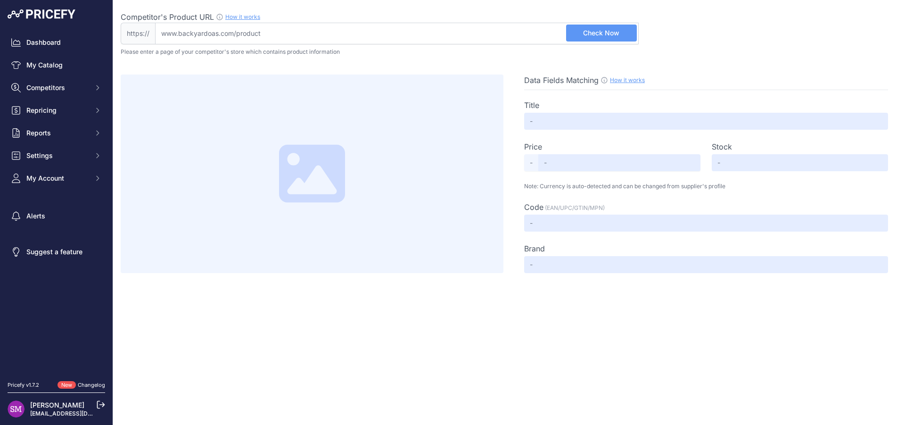
paste input "https://backyardoas.com/products/lifetime-double-adventure-tower-with-monkey-ba…"
drag, startPoint x: 185, startPoint y: 32, endPoint x: 87, endPoint y: 20, distance: 98.8
click at [155, 23] on input "https://backyardoas.com/products/lifetime-double-adventure-tower-with-monkey-ba…" at bounding box center [396, 34] width 483 height 22
type input "backyardoas.com/products/lifetime-double-adventure-tower-with-monkey-bars-90966"
click at [606, 33] on span "Check Now" at bounding box center [601, 32] width 36 height 9
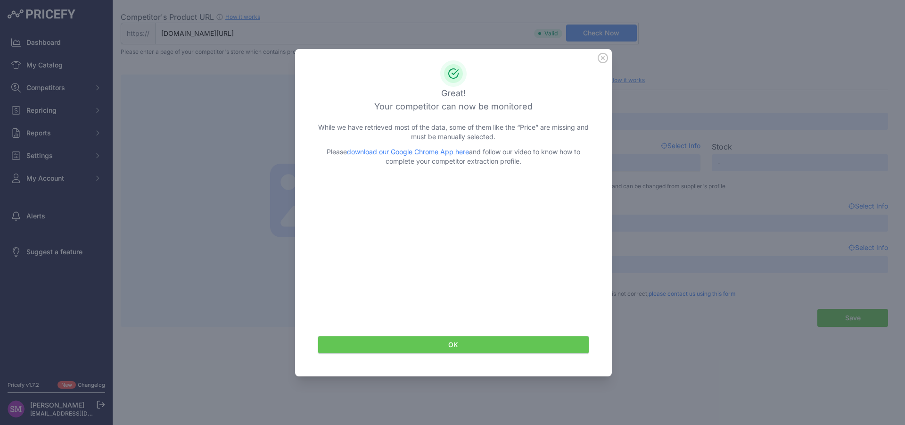
type input "Not Found"
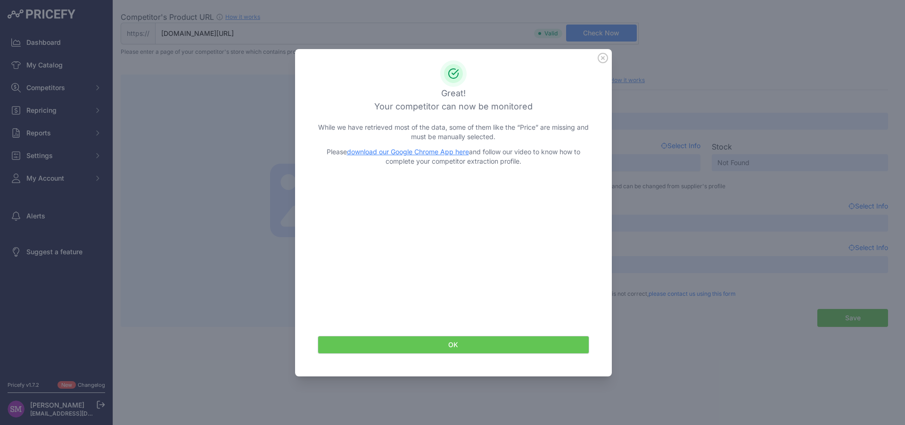
click at [369, 152] on link "download our Google Chrome App here" at bounding box center [408, 151] width 122 height 8
click at [503, 344] on button "OK" at bounding box center [453, 345] width 271 height 18
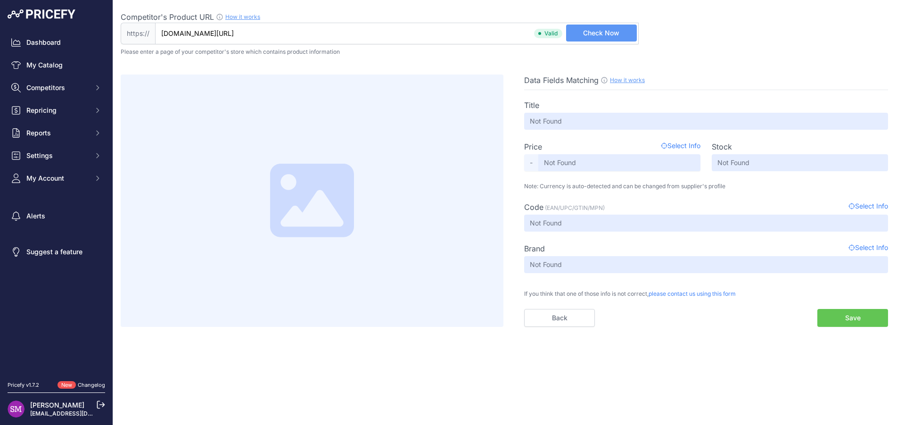
click at [600, 33] on span "Check Now" at bounding box center [601, 32] width 36 height 9
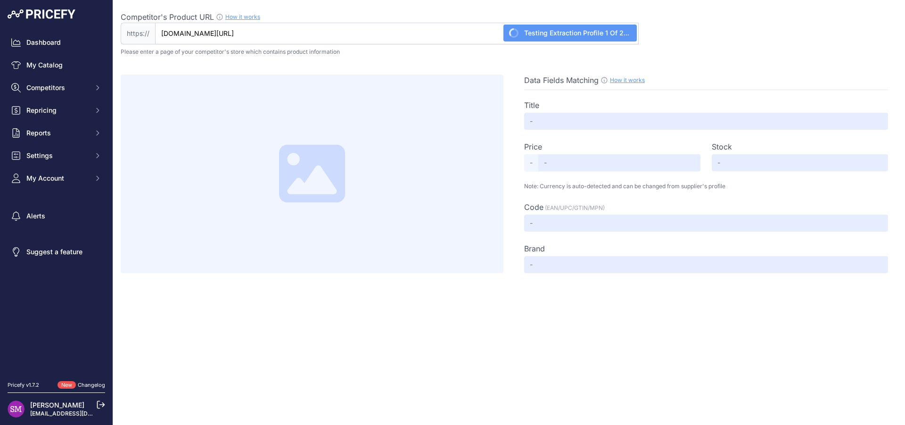
drag, startPoint x: 442, startPoint y: 32, endPoint x: 127, endPoint y: 14, distance: 316.2
click at [155, 23] on input "backyardoas.com/products/lifetime-double-adventure-tower-with-monkey-bars-90966" at bounding box center [396, 34] width 483 height 22
type input "Not Found"
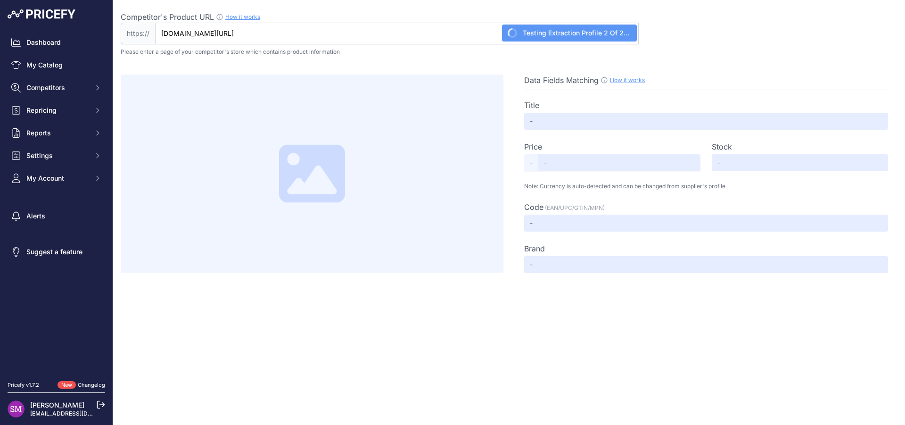
type input "Not Found"
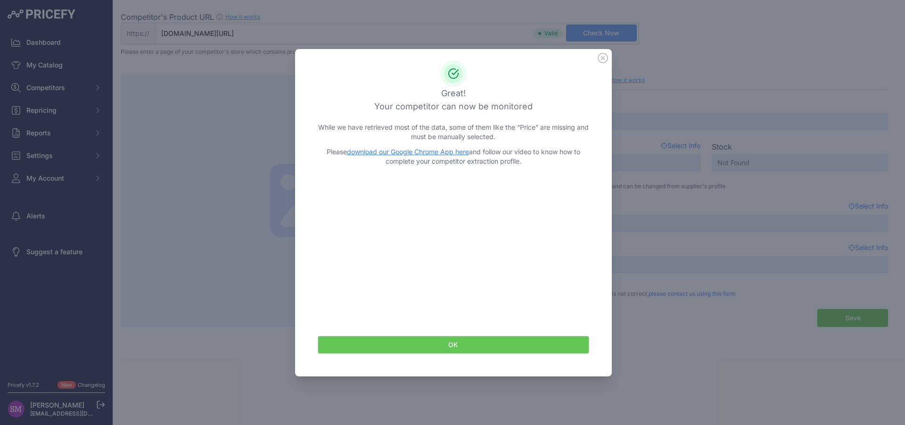
click at [601, 58] on icon at bounding box center [603, 58] width 10 height 10
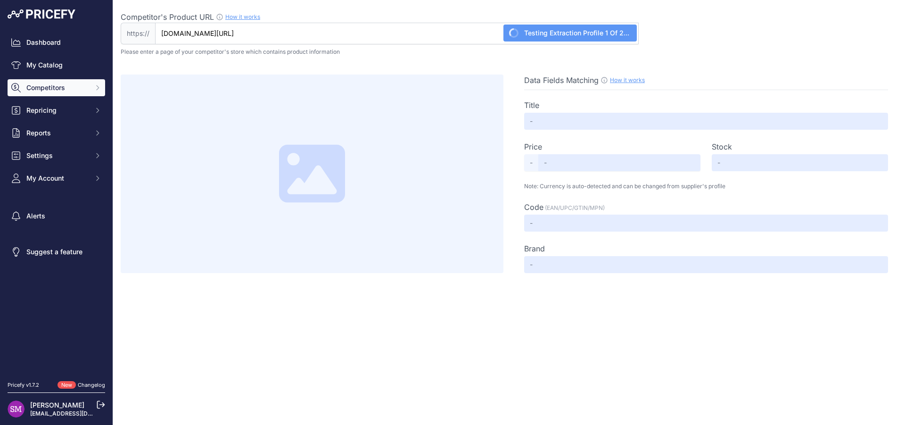
click at [41, 95] on button "Competitors" at bounding box center [57, 87] width 98 height 17
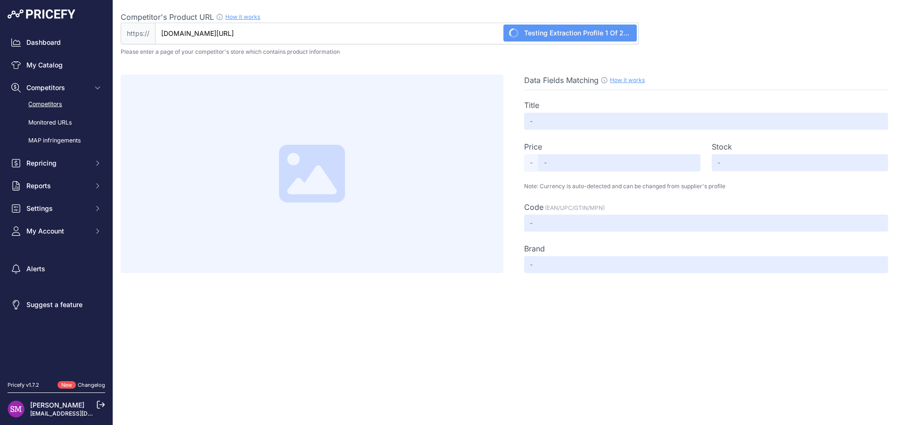
click at [41, 104] on link "Competitors" at bounding box center [57, 104] width 98 height 16
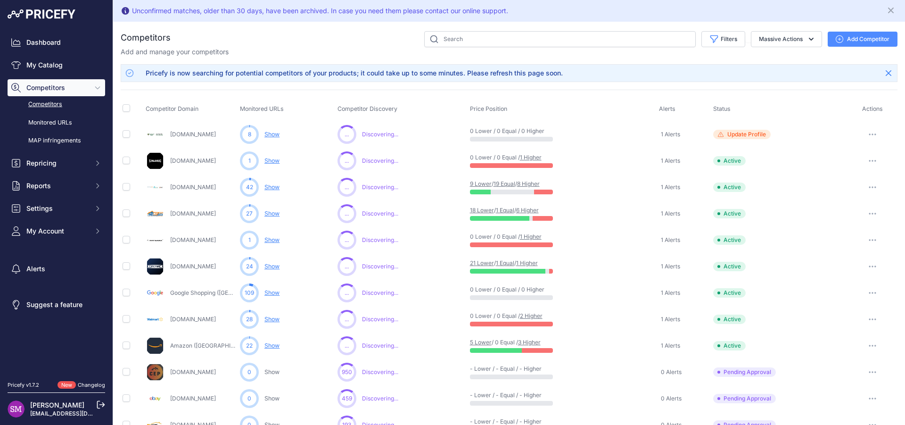
click at [274, 135] on link "Show" at bounding box center [271, 134] width 15 height 7
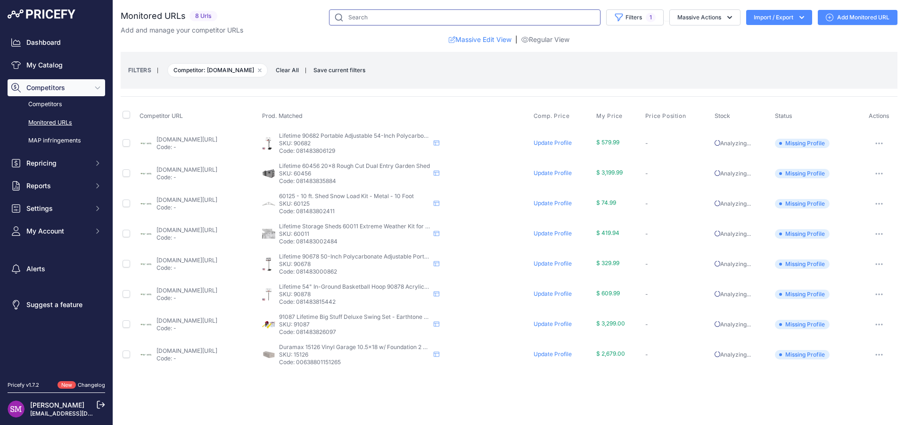
click at [371, 14] on input "text" at bounding box center [464, 17] width 271 height 16
type input "90966"
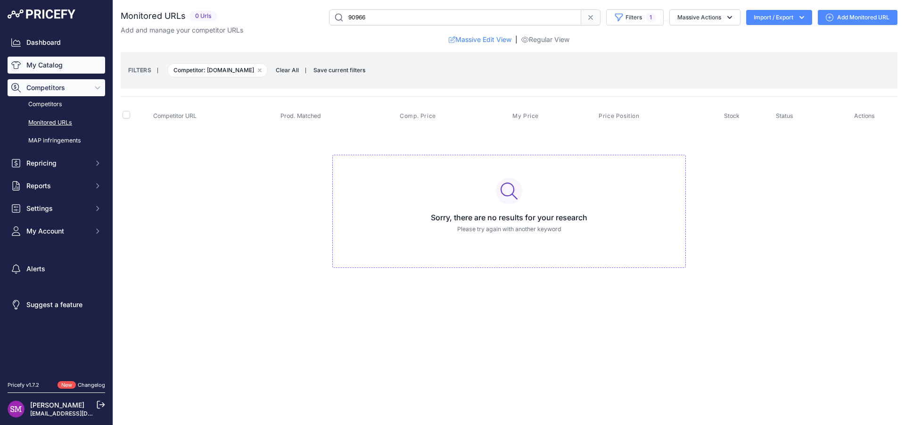
click at [53, 65] on link "My Catalog" at bounding box center [57, 65] width 98 height 17
click at [43, 68] on link "My Catalog" at bounding box center [57, 65] width 98 height 17
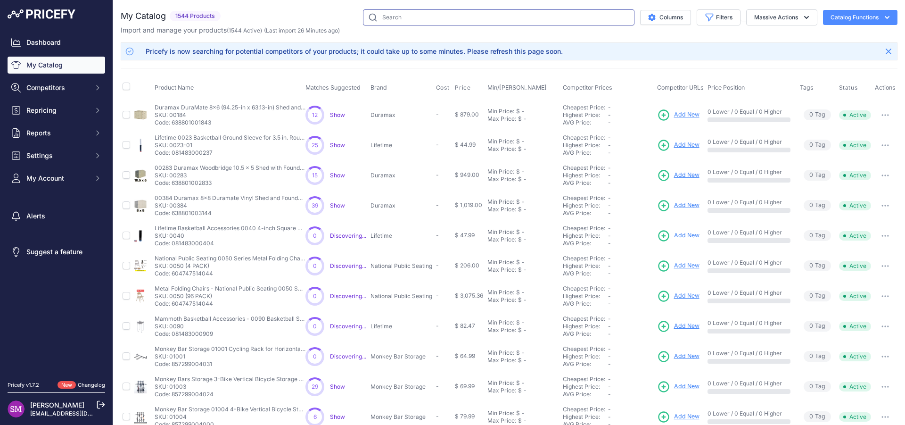
click at [392, 19] on input "text" at bounding box center [498, 17] width 271 height 16
type input "90966"
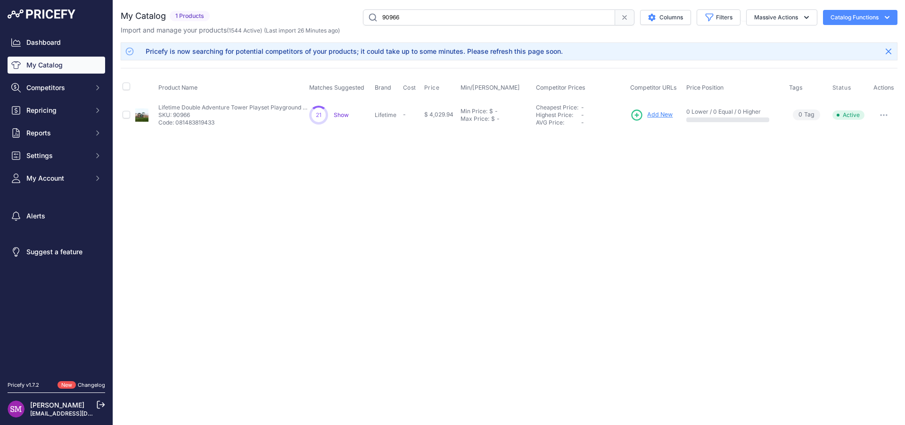
click at [343, 114] on span "Show" at bounding box center [341, 114] width 15 height 7
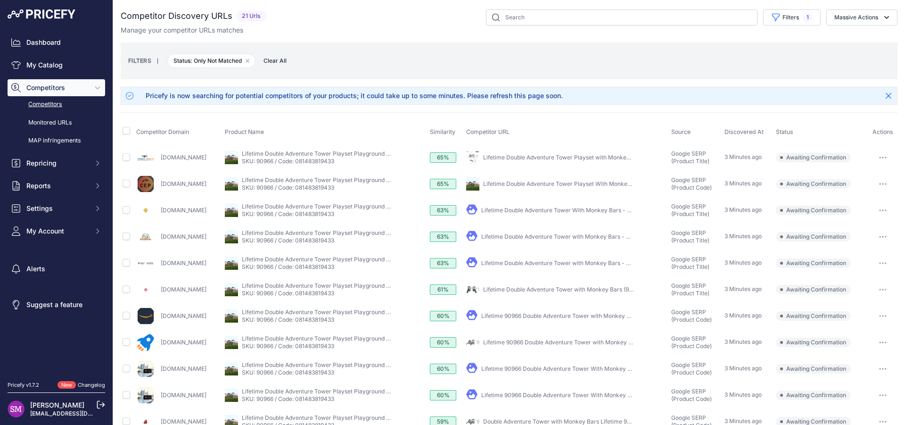
click at [885, 184] on icon "button" at bounding box center [885, 183] width 1 height 1
click at [521, 262] on link "Lifetime Double Adventure Tower with Monkey Bars - 90966" at bounding box center [562, 262] width 162 height 7
click at [879, 262] on icon "button" at bounding box center [883, 263] width 8 height 2
click at [0, 0] on button "Confirm match" at bounding box center [0, 0] width 0 height 0
